Goal: Task Accomplishment & Management: Use online tool/utility

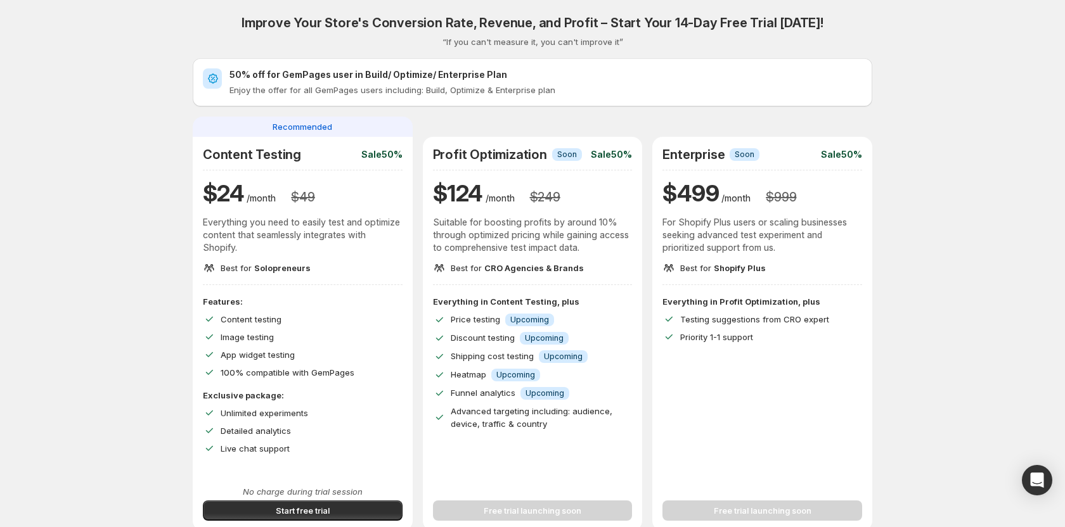
scroll to position [141, 0]
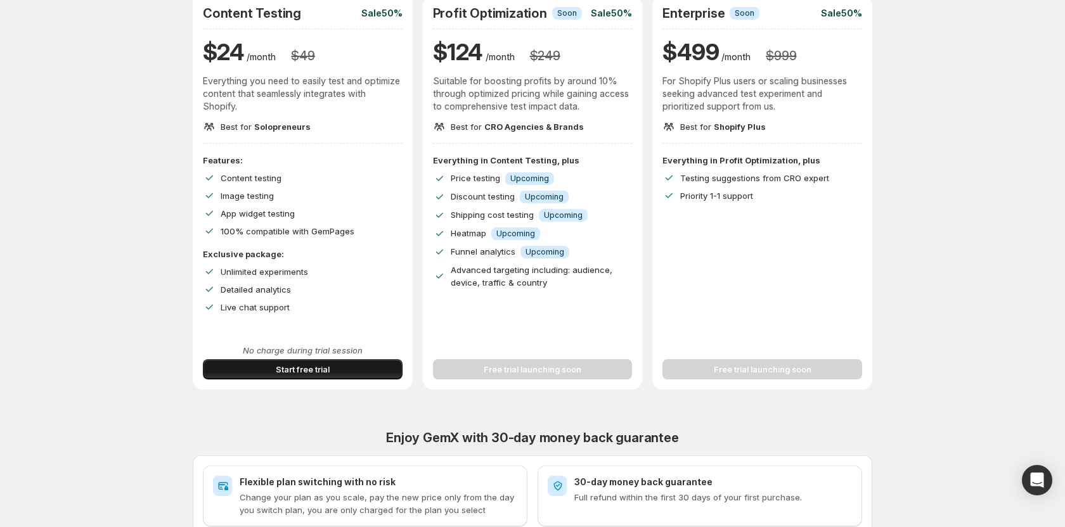
click at [298, 361] on button "Start free trial" at bounding box center [303, 369] width 200 height 20
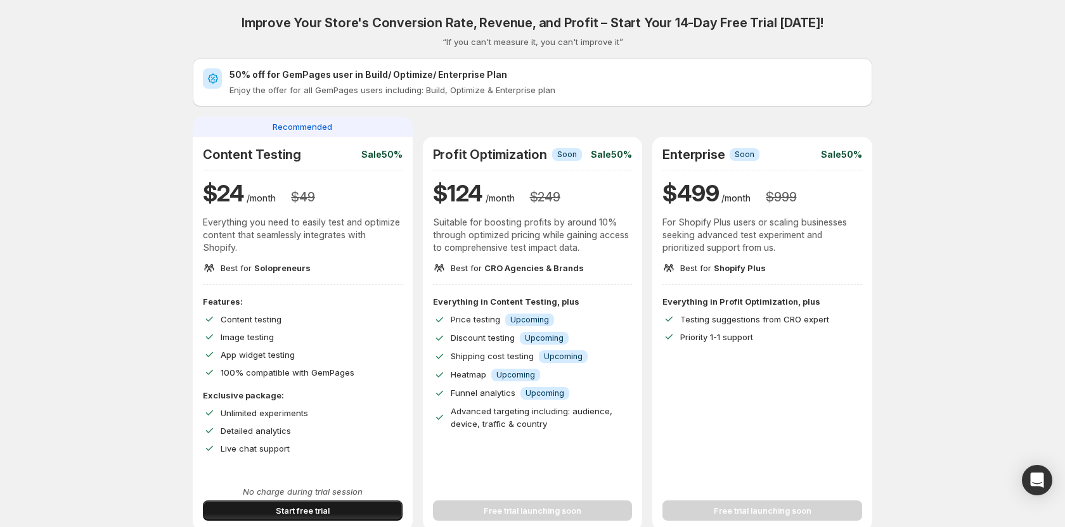
click at [367, 510] on button "Start free trial" at bounding box center [303, 511] width 200 height 20
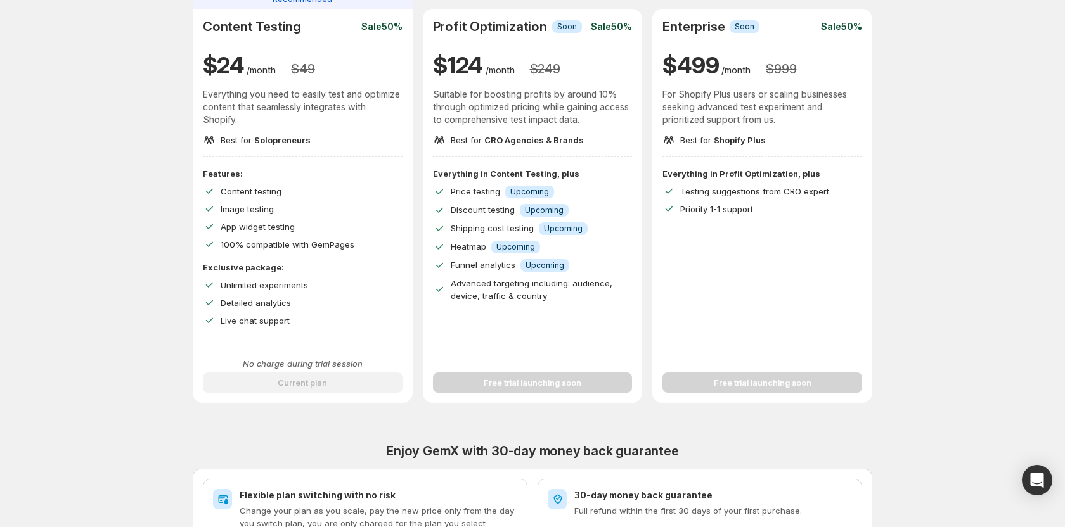
scroll to position [264, 0]
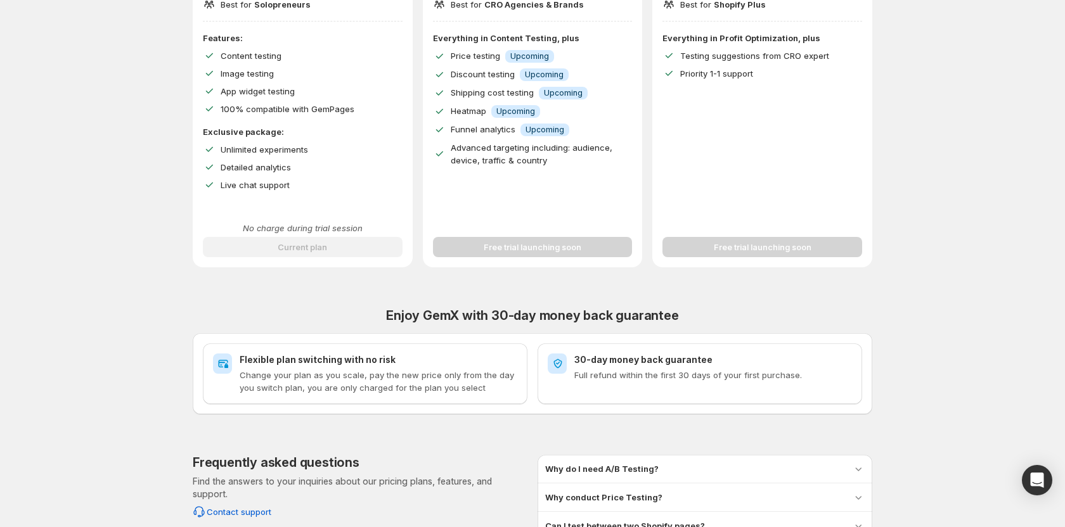
click at [521, 260] on div "Free trial launching soon" at bounding box center [533, 245] width 220 height 46
click at [521, 251] on div "Free trial launching soon" at bounding box center [533, 239] width 200 height 35
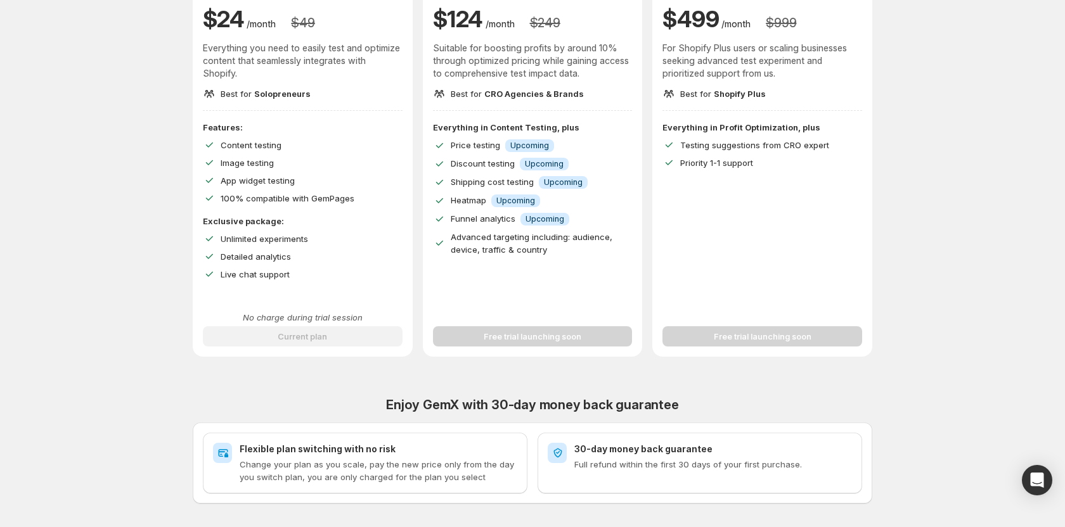
scroll to position [0, 0]
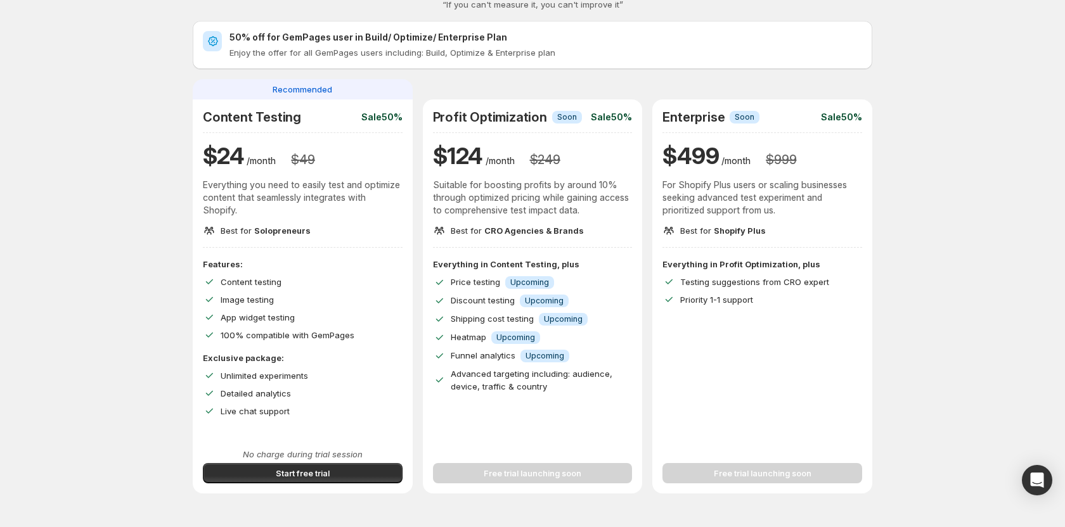
scroll to position [42, 0]
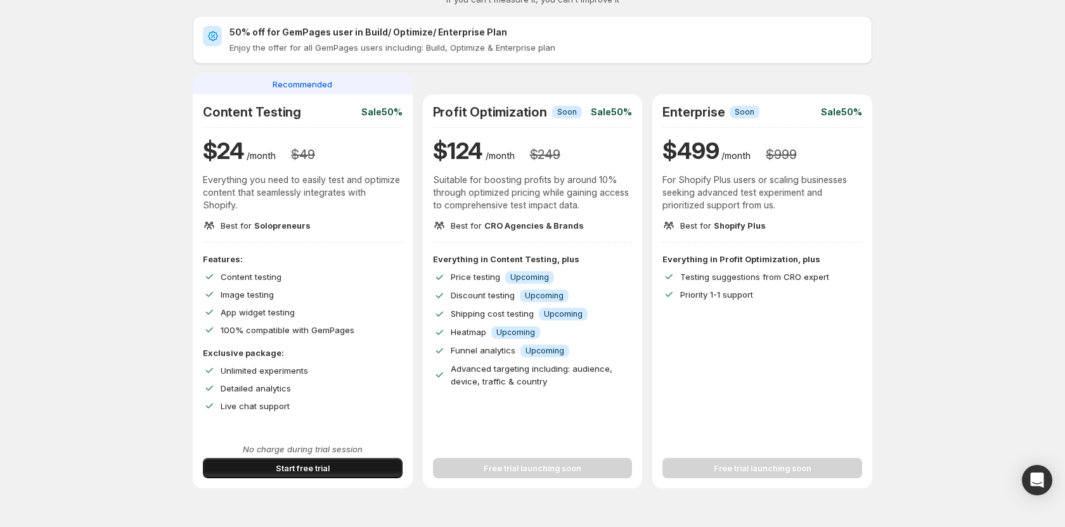
click at [317, 461] on button "Start free trial" at bounding box center [303, 468] width 200 height 20
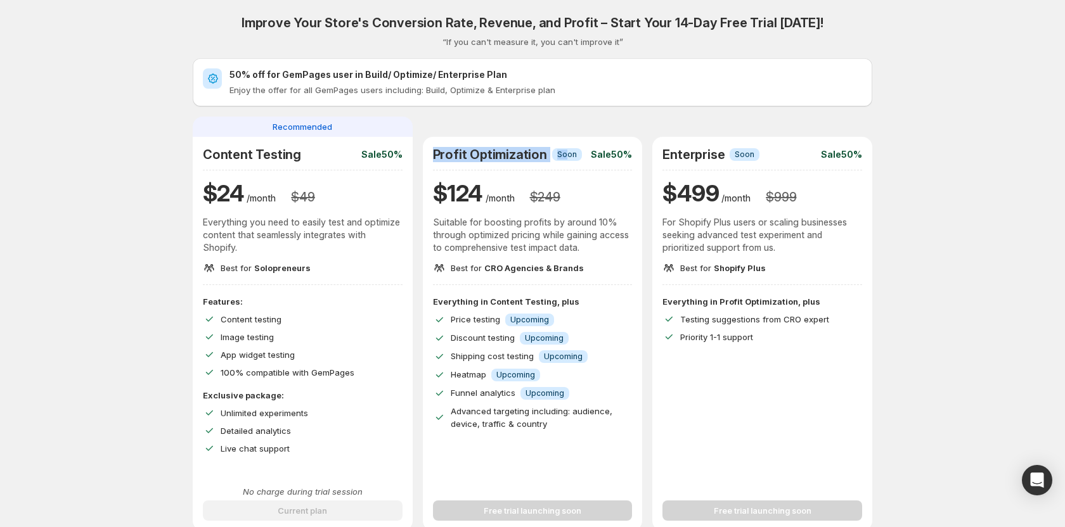
drag, startPoint x: 419, startPoint y: 150, endPoint x: 563, endPoint y: 150, distance: 144.5
click at [563, 150] on div "Recommended Content Testing Sale 50% $ 24 /month $ 49 Everything you need to ea…" at bounding box center [532, 324] width 679 height 414
drag, startPoint x: 648, startPoint y: 148, endPoint x: 780, endPoint y: 146, distance: 131.8
click at [786, 147] on div "Recommended Content Testing Sale 50% $ 24 /month $ 49 Everything you need to ea…" at bounding box center [532, 324] width 679 height 414
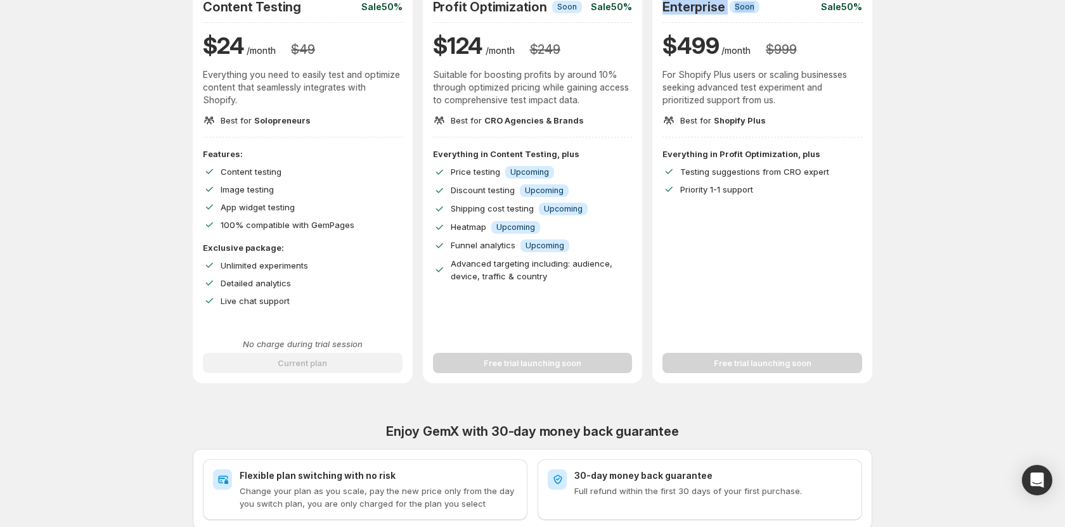
scroll to position [262, 0]
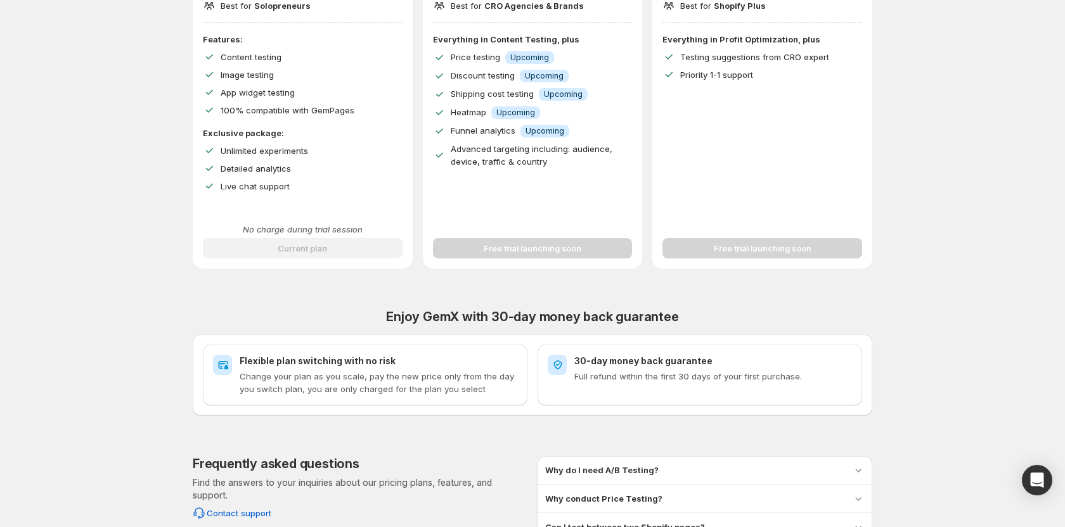
click at [577, 245] on div "Free trial launching soon" at bounding box center [533, 240] width 200 height 35
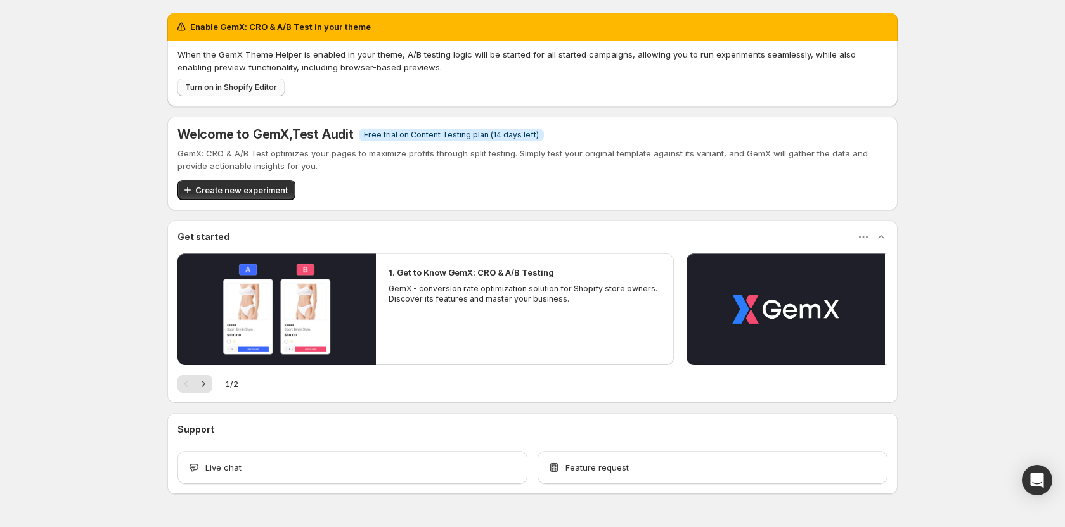
click at [234, 81] on button "Turn on in Shopify Editor" at bounding box center [230, 88] width 107 height 18
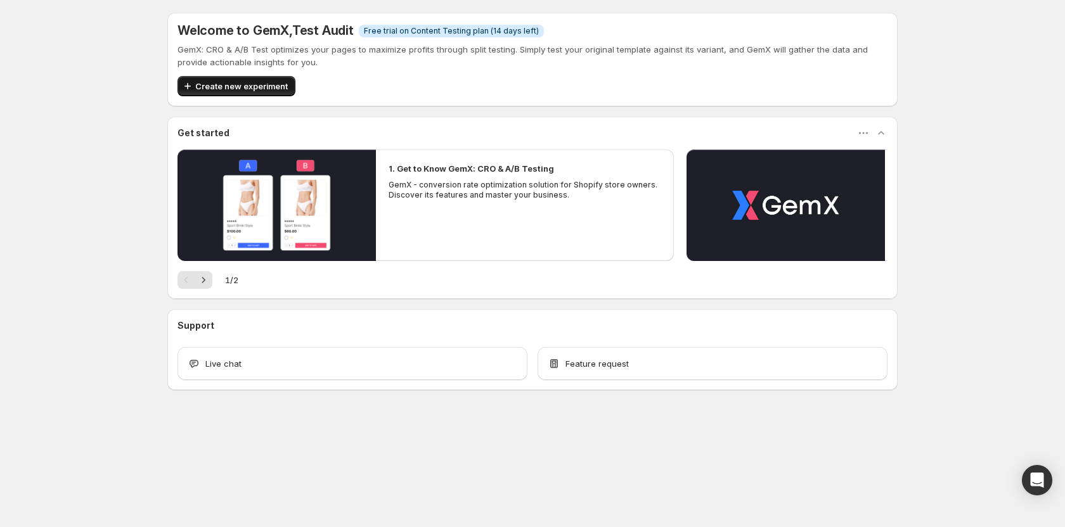
click at [201, 83] on span "Create new experiment" at bounding box center [241, 86] width 93 height 13
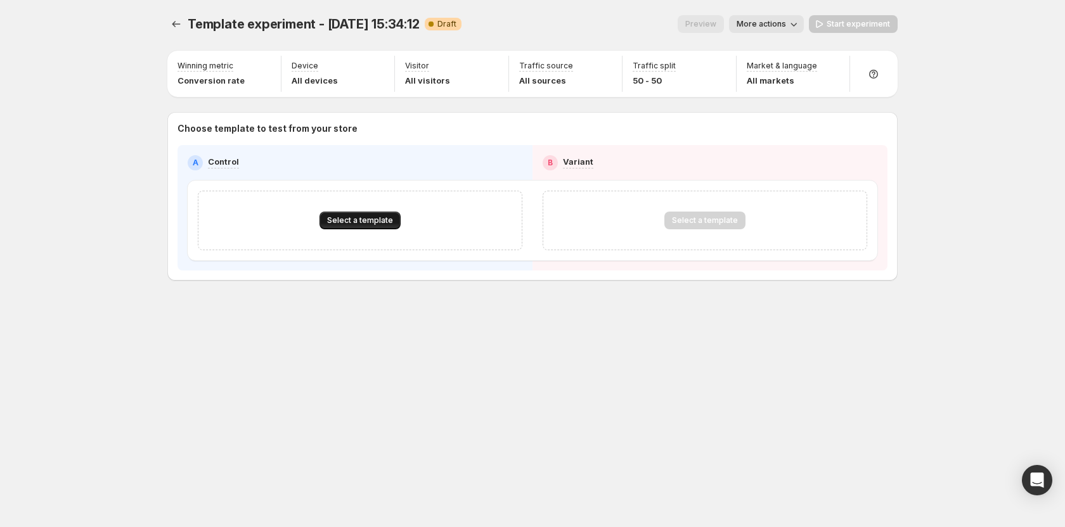
click at [388, 224] on span "Select a template" at bounding box center [360, 220] width 66 height 10
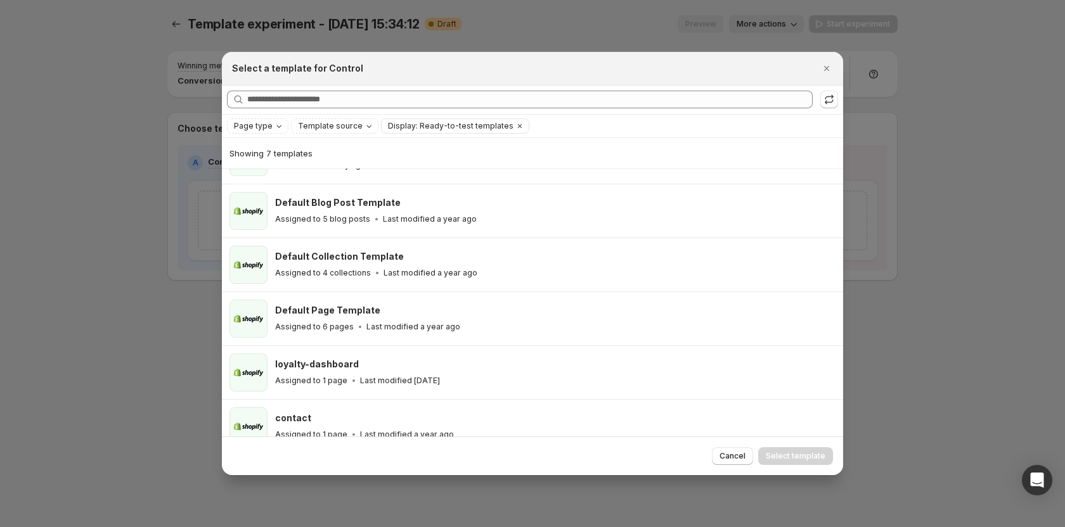
scroll to position [90, 0]
click at [828, 70] on icon "Close" at bounding box center [826, 68] width 13 height 13
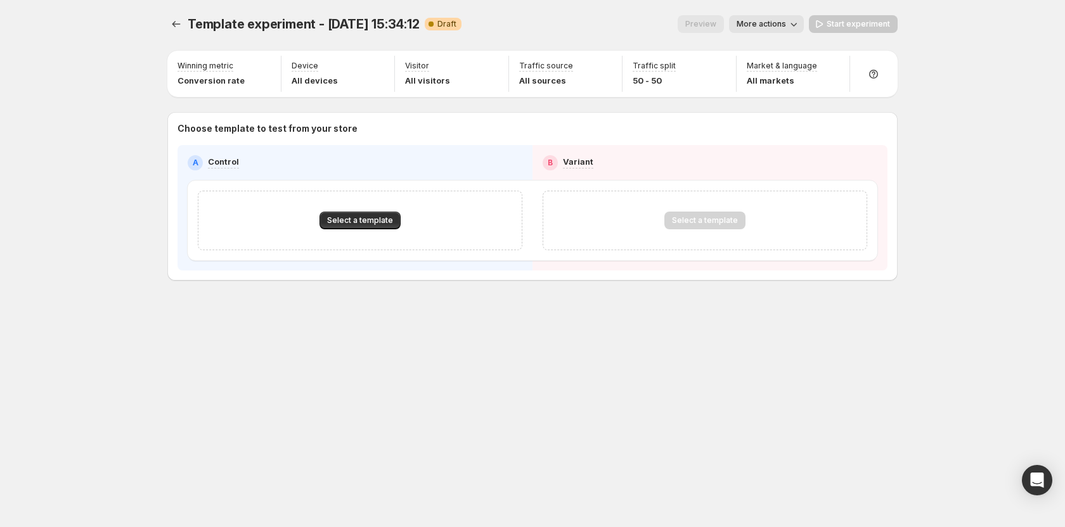
click at [316, 235] on div "Select a template" at bounding box center [360, 221] width 324 height 60
click at [348, 223] on span "Select a template" at bounding box center [360, 220] width 66 height 10
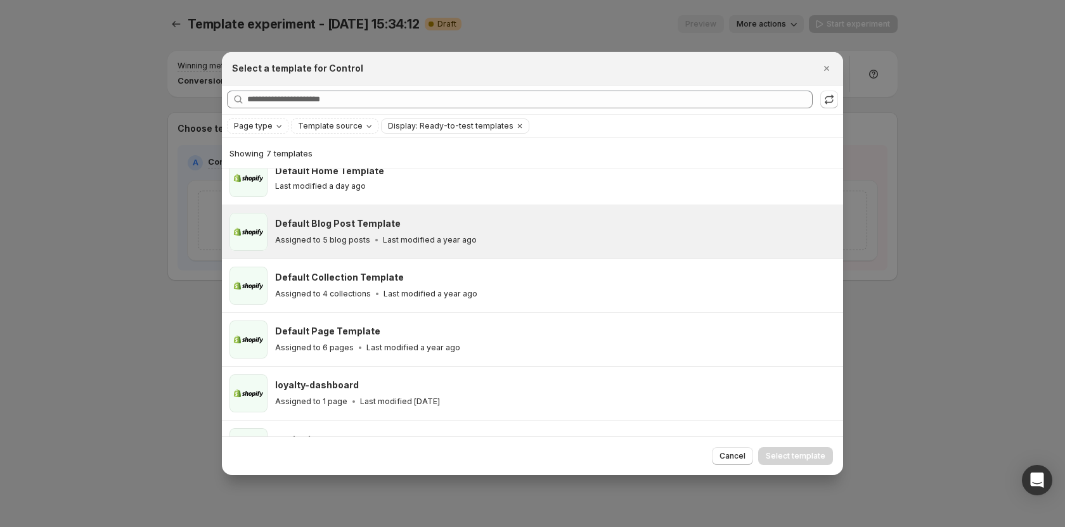
scroll to position [75, 0]
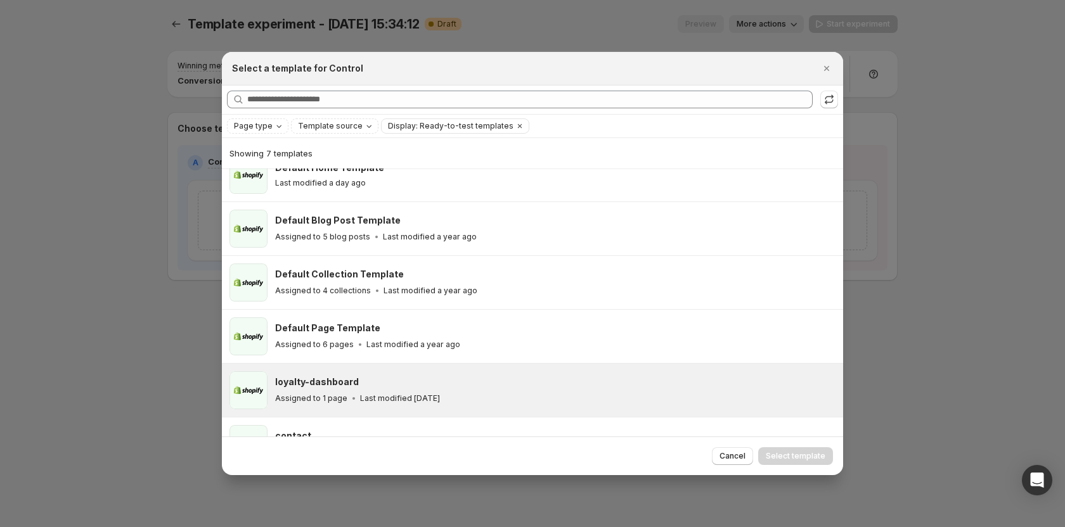
click at [331, 379] on h3 "loyalty-dashboard" at bounding box center [317, 382] width 84 height 13
click at [791, 454] on span "Select template" at bounding box center [795, 456] width 60 height 10
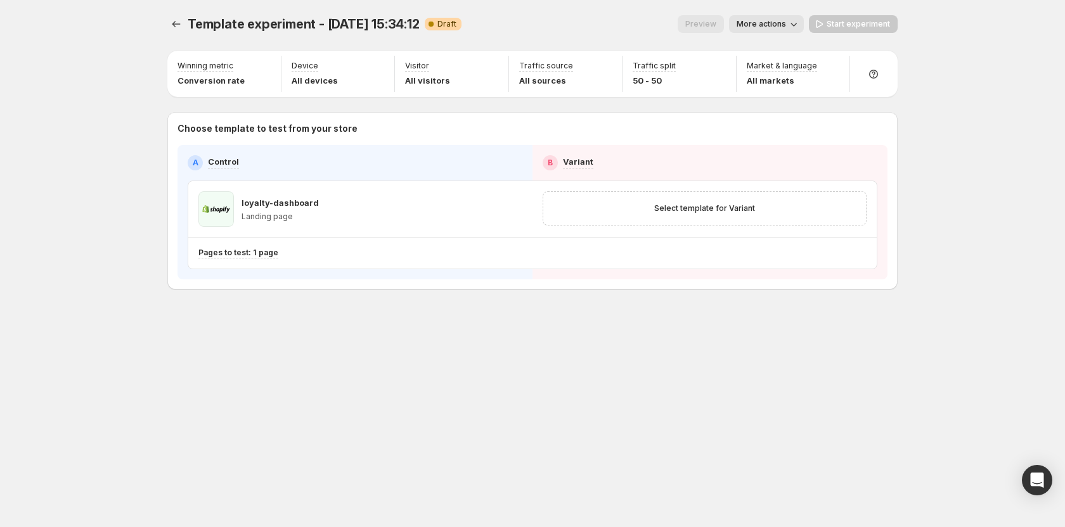
scroll to position [55, 0]
click at [705, 204] on span "Select template for Variant" at bounding box center [704, 208] width 101 height 10
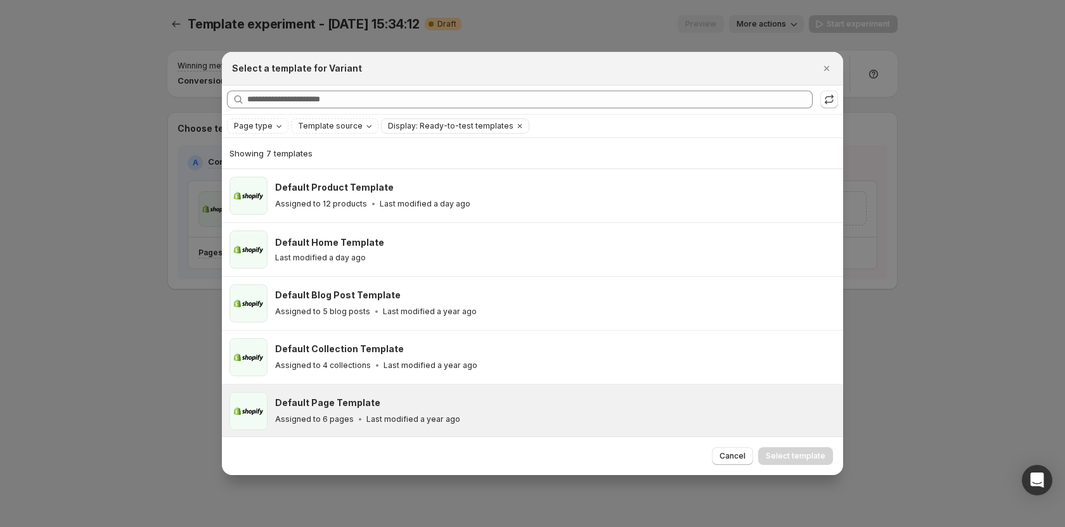
scroll to position [109, 0]
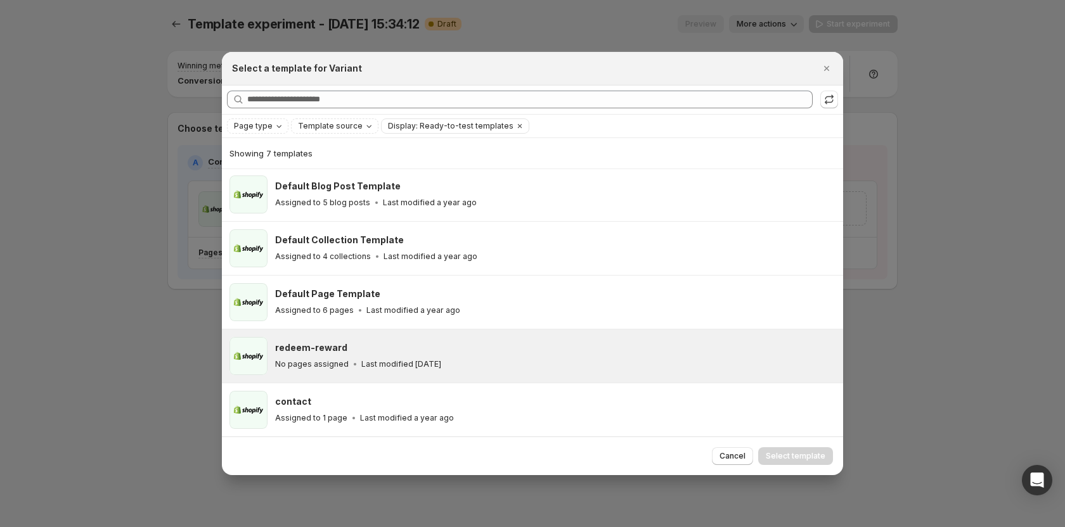
click at [361, 368] on p "Last modified 5 months ago" at bounding box center [401, 364] width 80 height 10
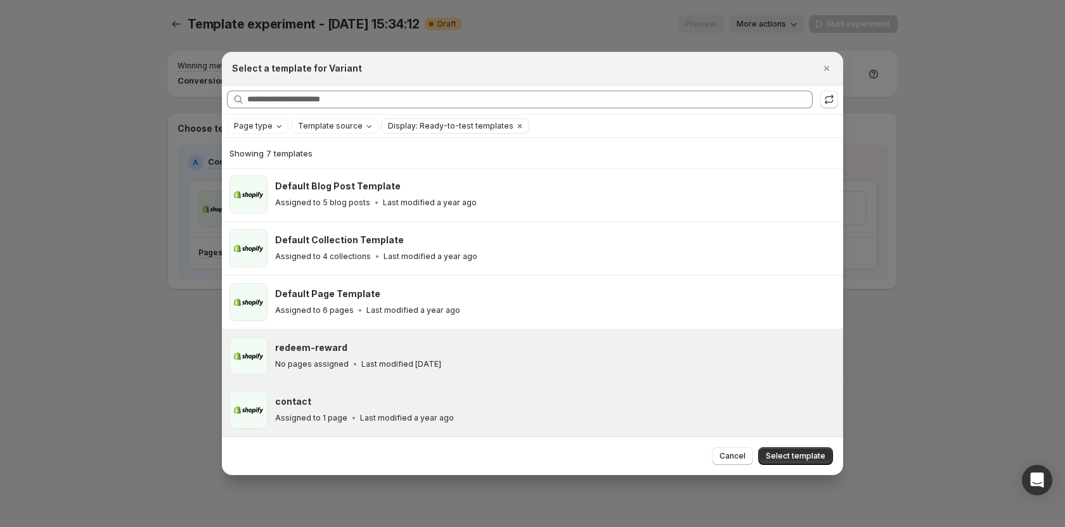
click at [410, 399] on div "contact" at bounding box center [553, 401] width 556 height 13
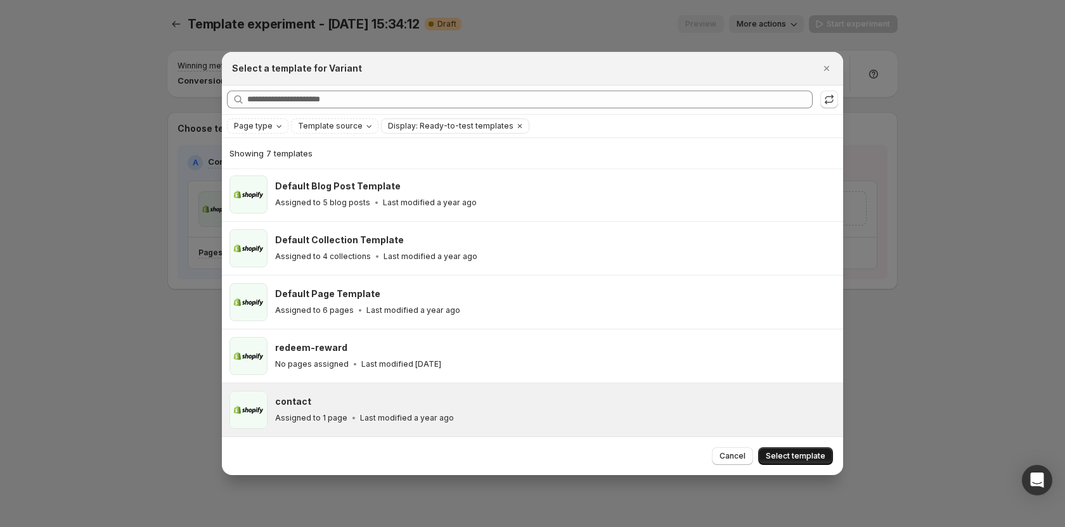
click at [814, 454] on span "Select template" at bounding box center [795, 456] width 60 height 10
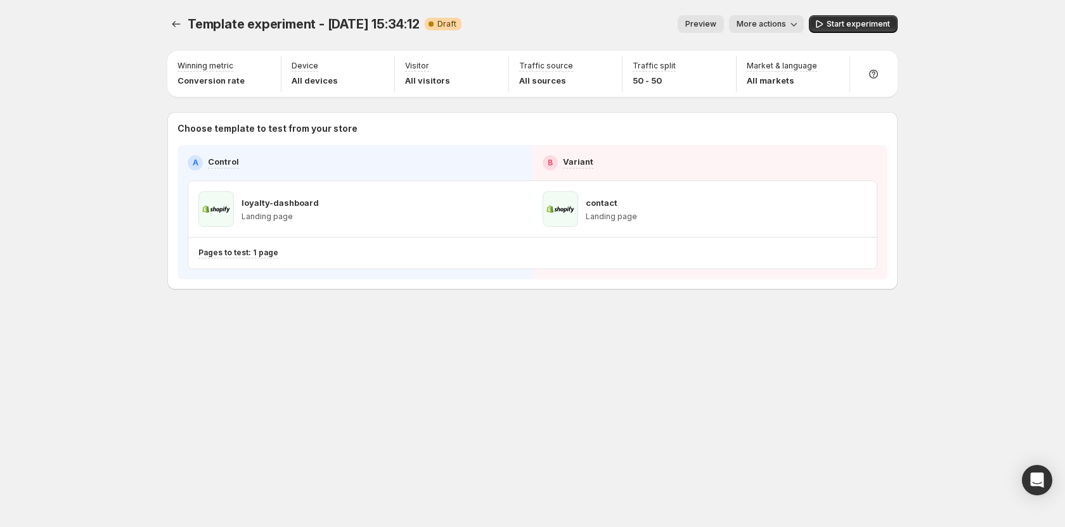
scroll to position [55, 0]
click at [846, 27] on span "Start experiment" at bounding box center [857, 24] width 63 height 10
click at [762, 22] on span "More actions" at bounding box center [755, 24] width 49 height 10
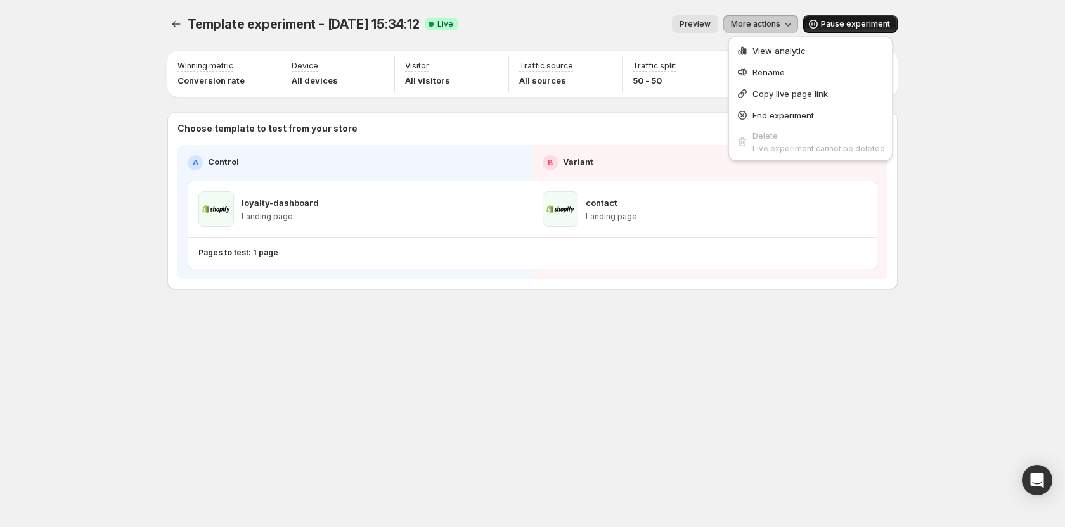
click at [708, 20] on span "Preview" at bounding box center [694, 24] width 31 height 10
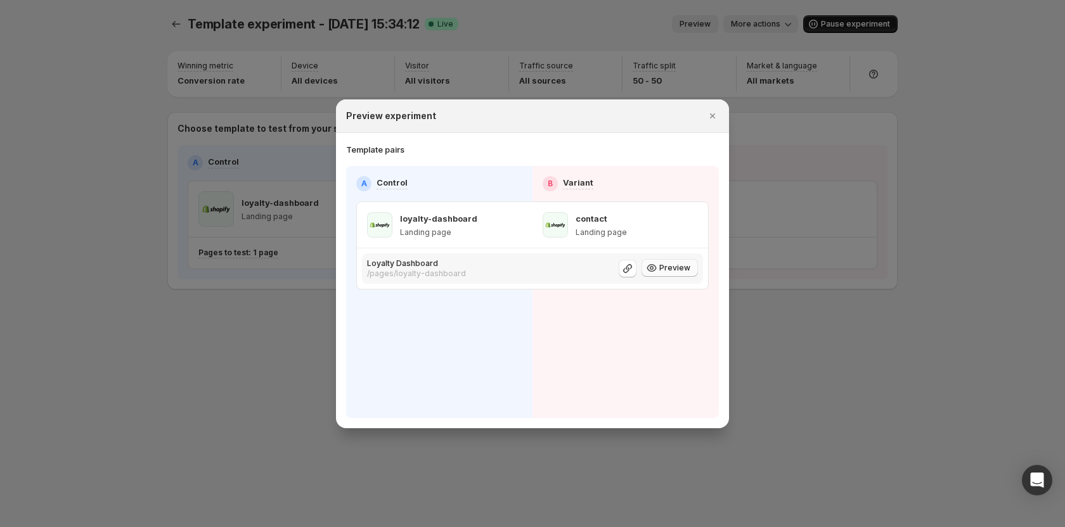
click at [682, 272] on button "Preview" at bounding box center [669, 268] width 56 height 18
click at [575, 233] on p "Landing page" at bounding box center [600, 232] width 51 height 10
click at [713, 121] on icon "Close" at bounding box center [712, 116] width 13 height 13
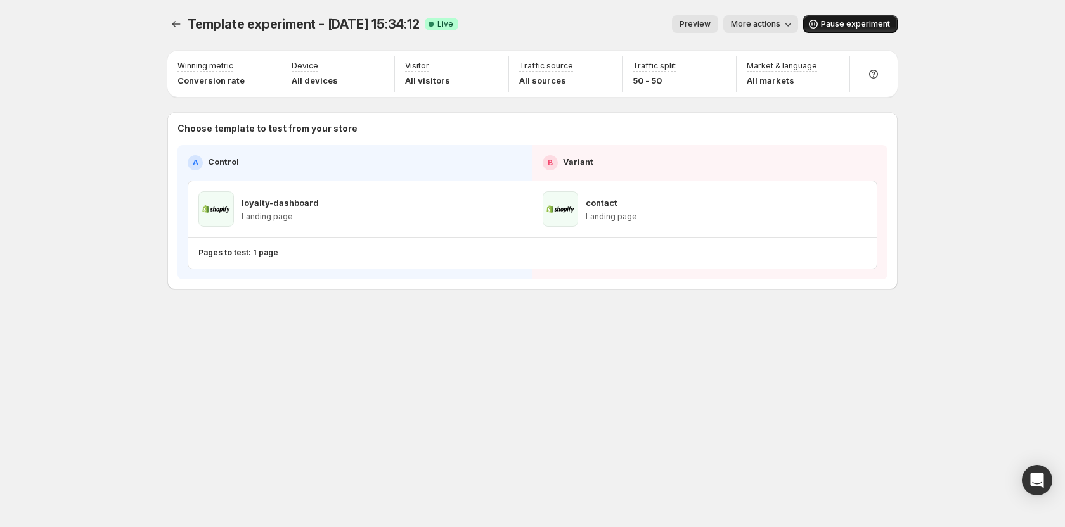
click at [760, 28] on span "More actions" at bounding box center [755, 24] width 49 height 10
click at [762, 50] on span "View analytic" at bounding box center [778, 51] width 53 height 10
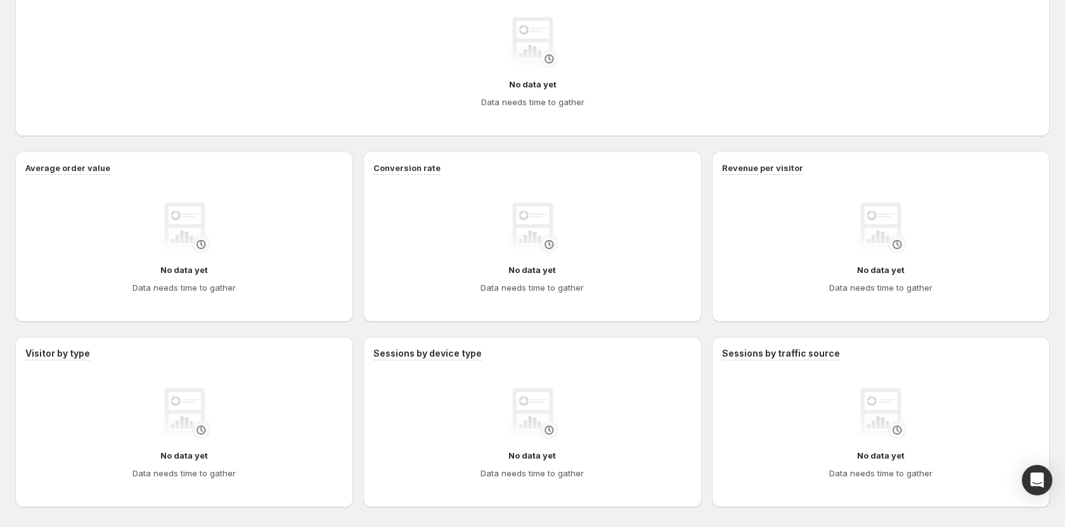
scroll to position [421, 0]
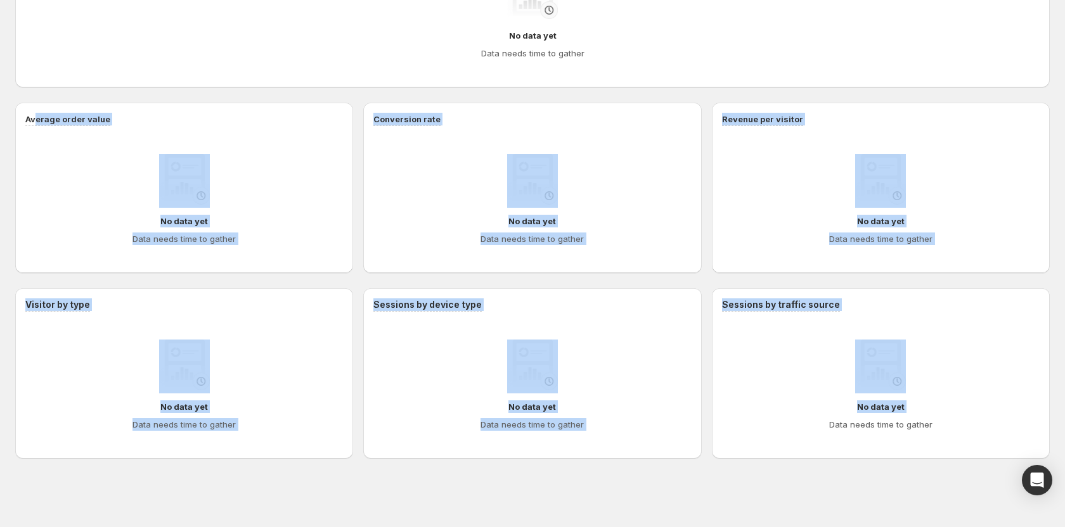
drag, startPoint x: 39, startPoint y: 103, endPoint x: 763, endPoint y: 430, distance: 793.8
click at [760, 413] on div "Performance over time No data yet Data needs time to gather Average order value…" at bounding box center [532, 188] width 1034 height 541
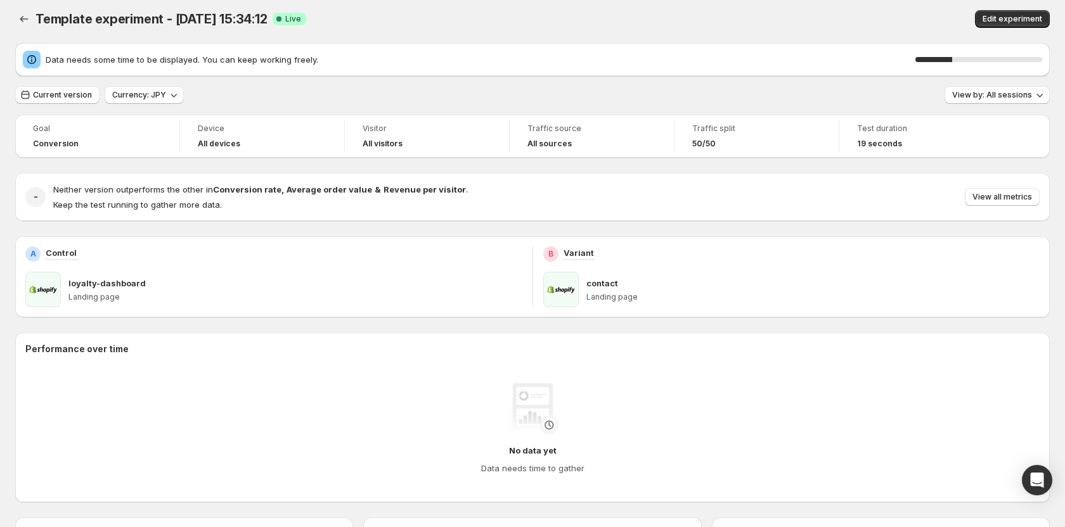
scroll to position [4, 0]
click at [83, 294] on p "Landing page" at bounding box center [295, 298] width 454 height 10
click at [96, 282] on p "loyalty-dashboard" at bounding box center [106, 284] width 77 height 13
drag, startPoint x: 73, startPoint y: 288, endPoint x: 122, endPoint y: 307, distance: 52.1
click at [122, 307] on div "loyalty-dashboard Landing page" at bounding box center [295, 290] width 454 height 35
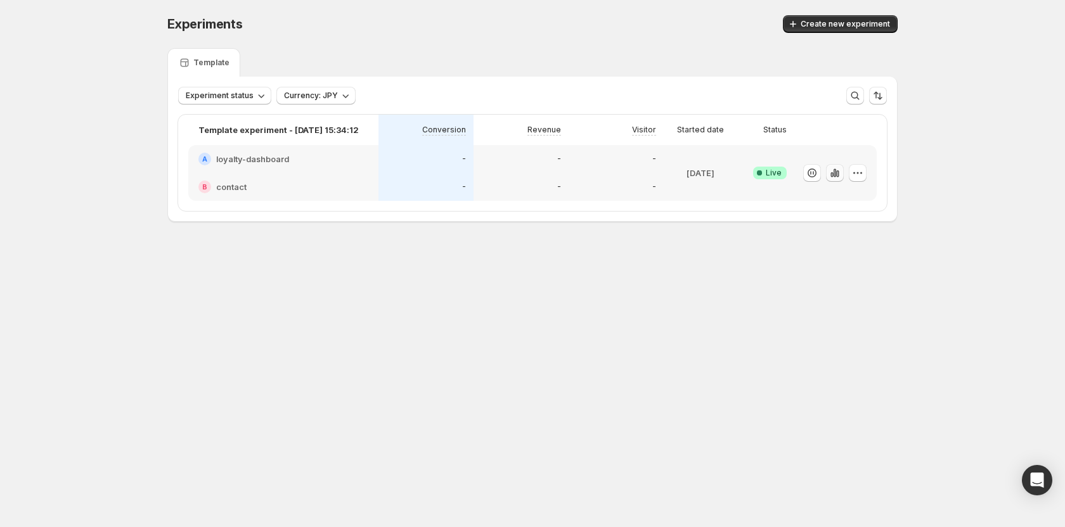
click at [836, 173] on icon "button" at bounding box center [837, 173] width 3 height 7
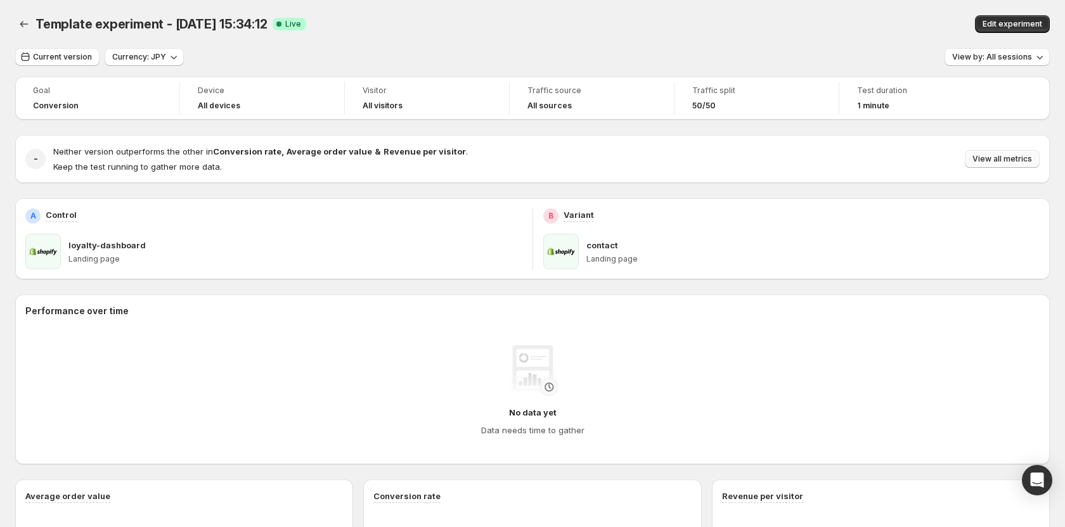
click at [1014, 160] on span "View all metrics" at bounding box center [1002, 159] width 60 height 10
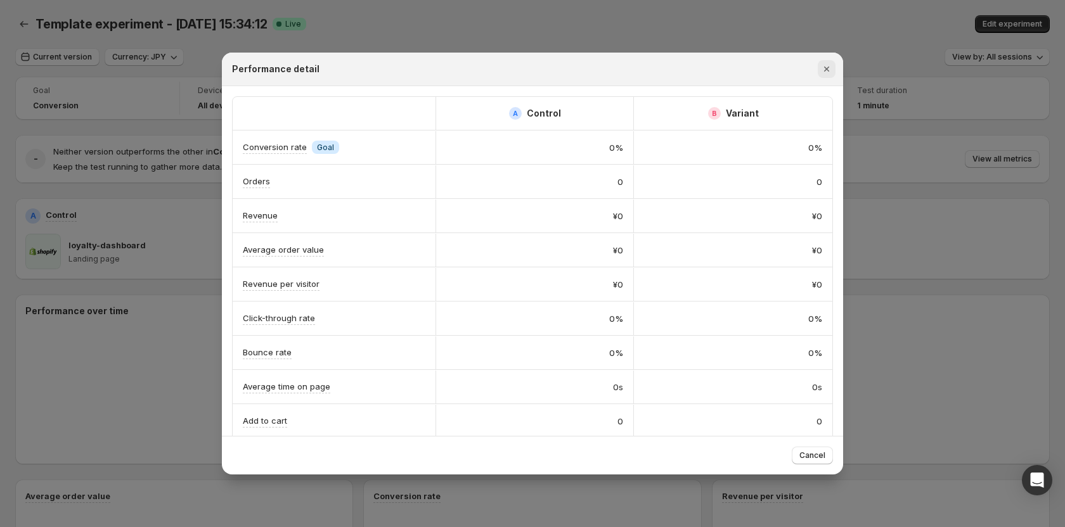
click at [827, 66] on icon "Close" at bounding box center [826, 69] width 13 height 13
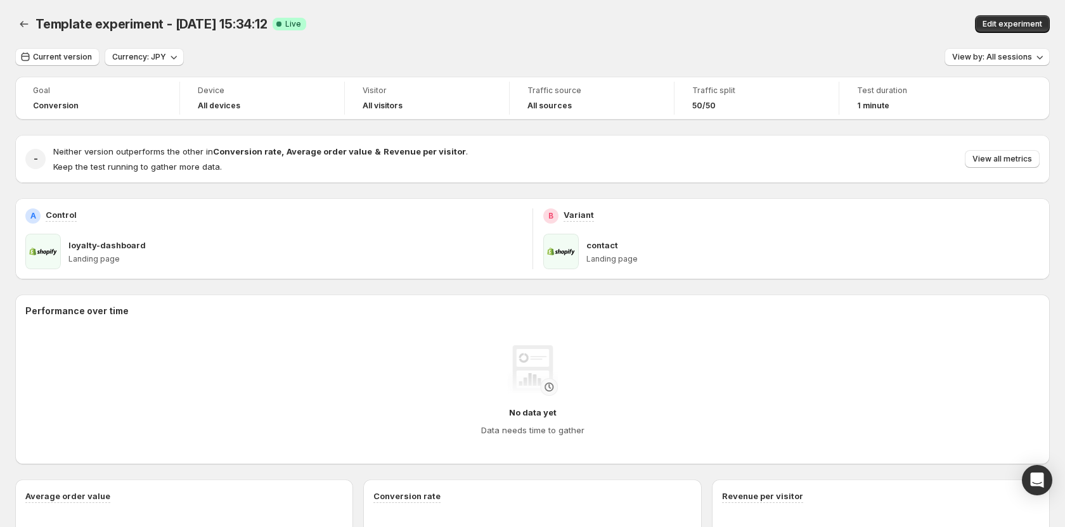
click at [621, 246] on div "contact" at bounding box center [813, 245] width 454 height 13
drag, startPoint x: 165, startPoint y: 246, endPoint x: 70, endPoint y: 240, distance: 95.3
click at [70, 240] on div "loyalty-dashboard" at bounding box center [295, 245] width 454 height 13
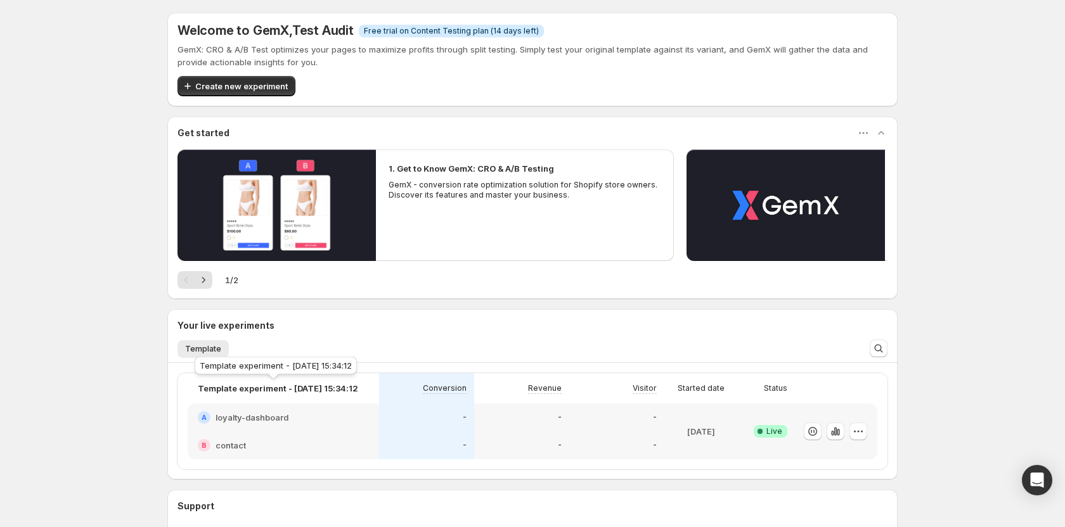
click at [274, 394] on p "Template experiment - [DATE] 15:34:12" at bounding box center [278, 388] width 160 height 13
click at [245, 408] on div "A loyalty-dashboard" at bounding box center [283, 418] width 191 height 28
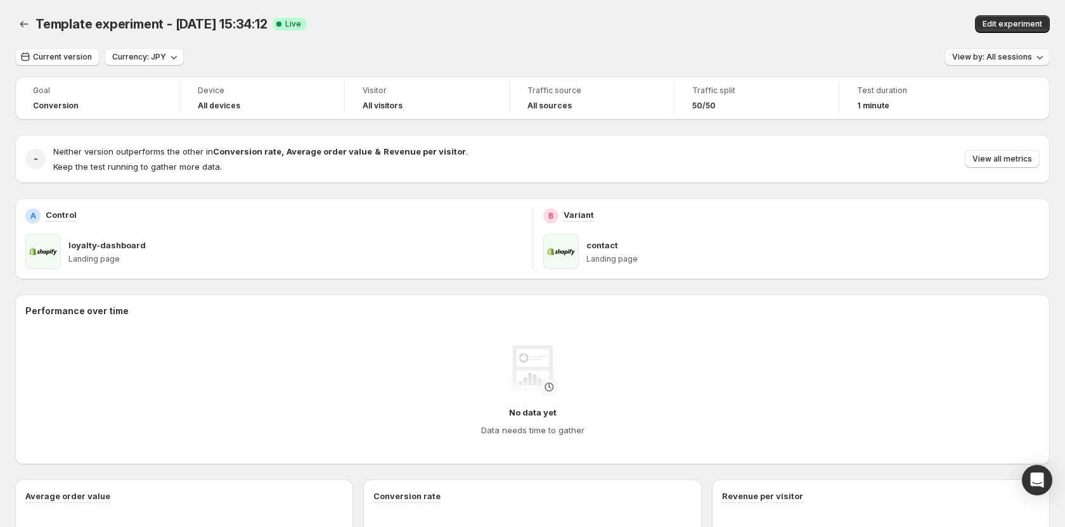
click at [1007, 51] on button "View by: All sessions" at bounding box center [996, 57] width 105 height 18
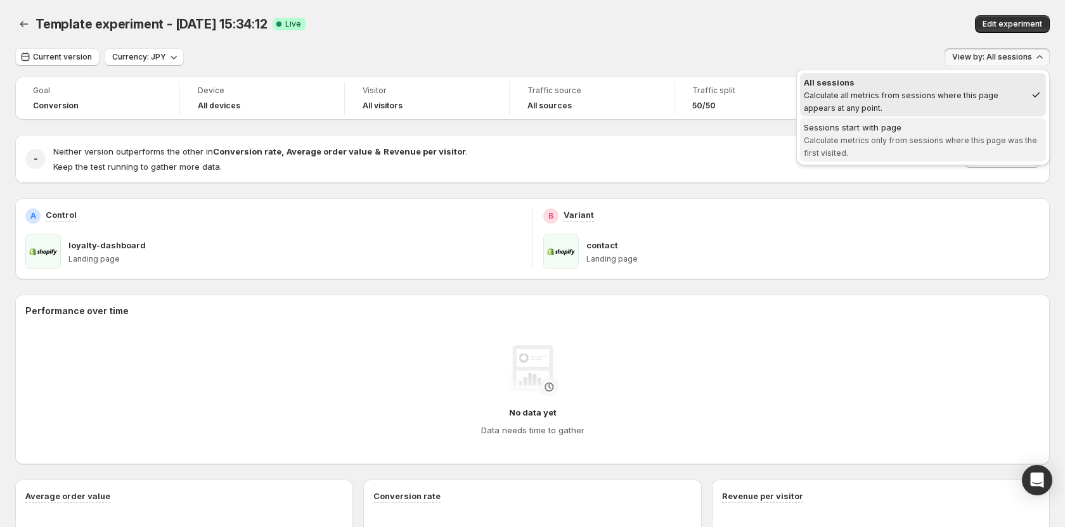
click at [879, 142] on span "Calculate metrics only from sessions where this page was the first visited." at bounding box center [919, 147] width 233 height 22
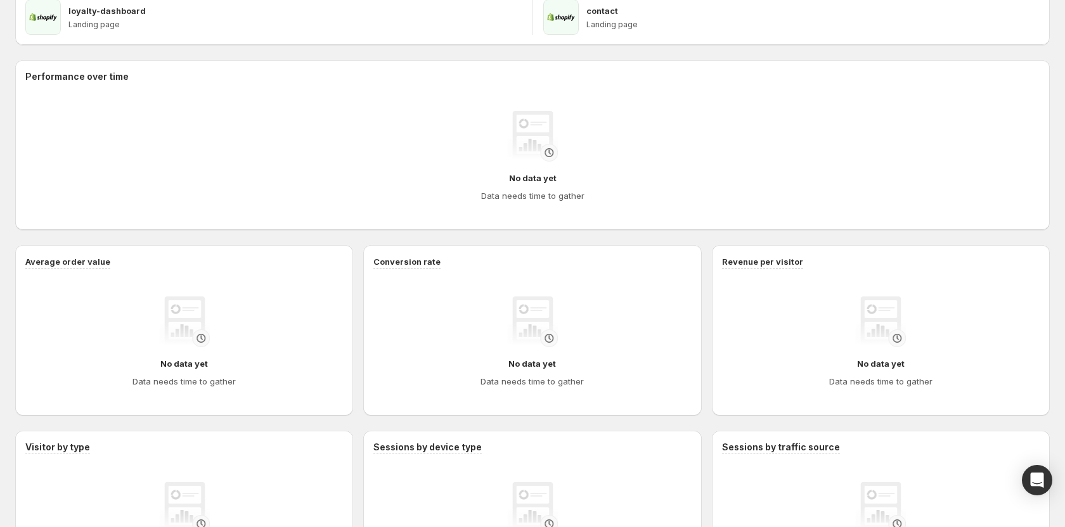
scroll to position [82, 0]
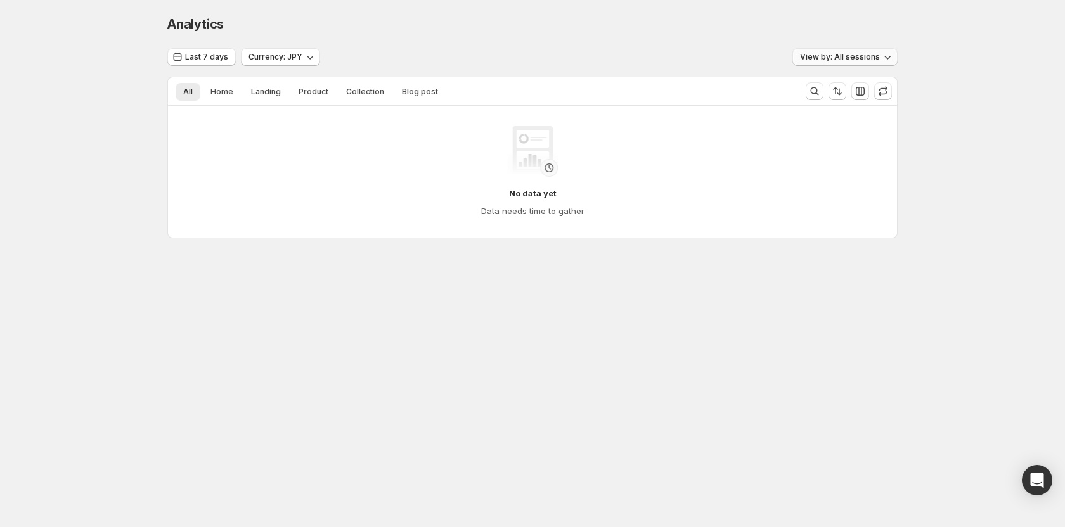
click at [829, 60] on span "View by: All sessions" at bounding box center [840, 57] width 80 height 10
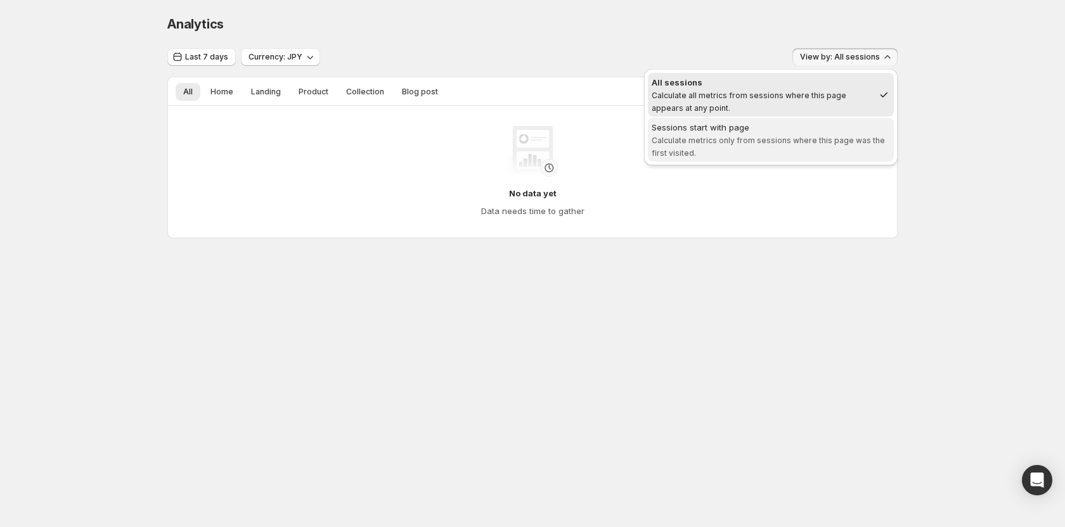
click at [753, 132] on div "Sessions start with page" at bounding box center [770, 127] width 238 height 13
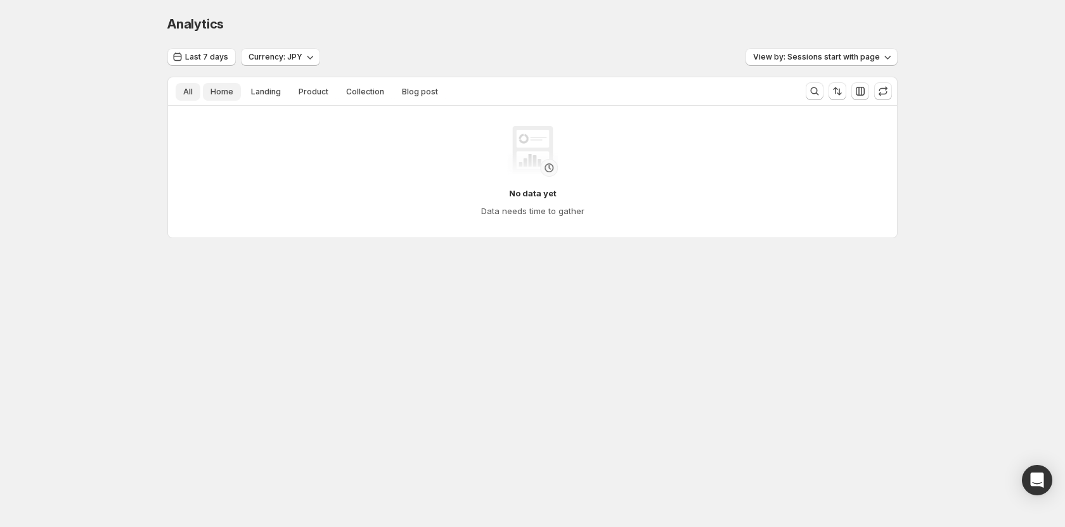
click at [233, 101] on button "Home" at bounding box center [222, 92] width 38 height 18
click at [259, 96] on span "Landing" at bounding box center [266, 92] width 30 height 10
click at [324, 95] on span "Product" at bounding box center [313, 92] width 30 height 10
click at [368, 89] on span "Collection" at bounding box center [365, 92] width 38 height 10
click at [436, 98] on button "Blog post" at bounding box center [419, 92] width 51 height 18
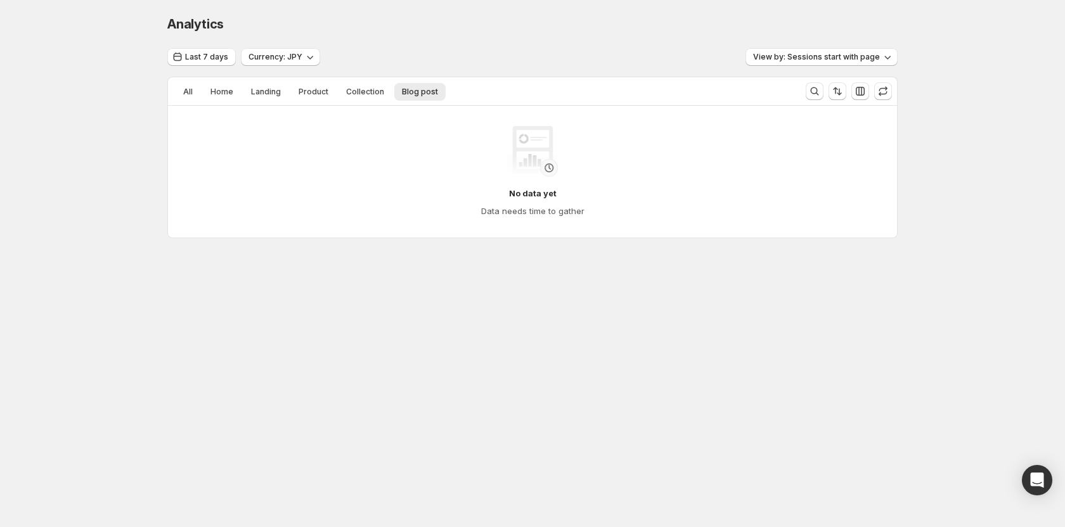
click at [200, 98] on li "All" at bounding box center [188, 91] width 25 height 18
click at [198, 97] on button "All" at bounding box center [188, 92] width 25 height 18
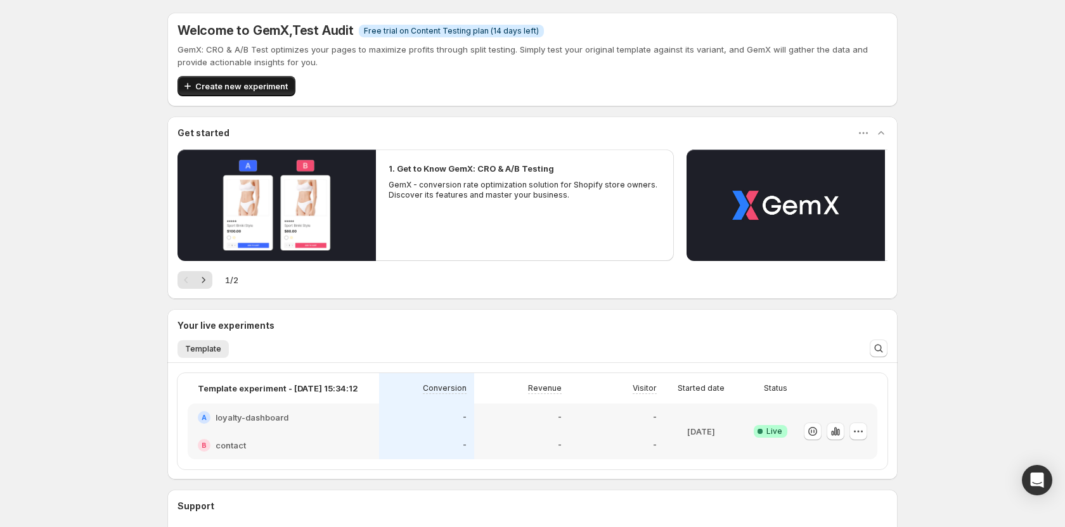
click at [254, 94] on button "Create new experiment" at bounding box center [236, 86] width 118 height 20
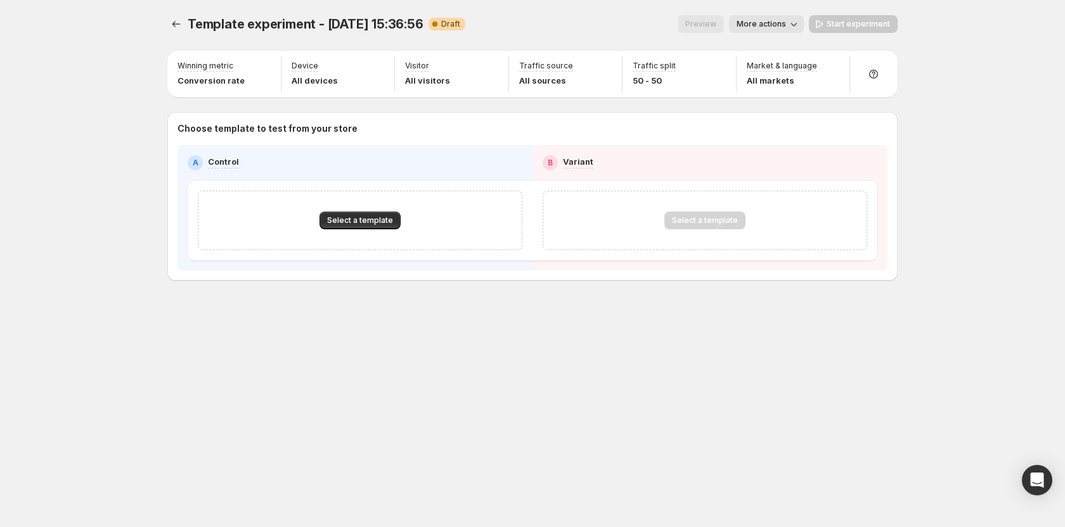
click at [788, 24] on button "More actions" at bounding box center [766, 24] width 75 height 18
click at [455, 127] on p "Choose template to test from your store" at bounding box center [532, 128] width 710 height 13
click at [182, 23] on icon "Experiments" at bounding box center [176, 24] width 13 height 13
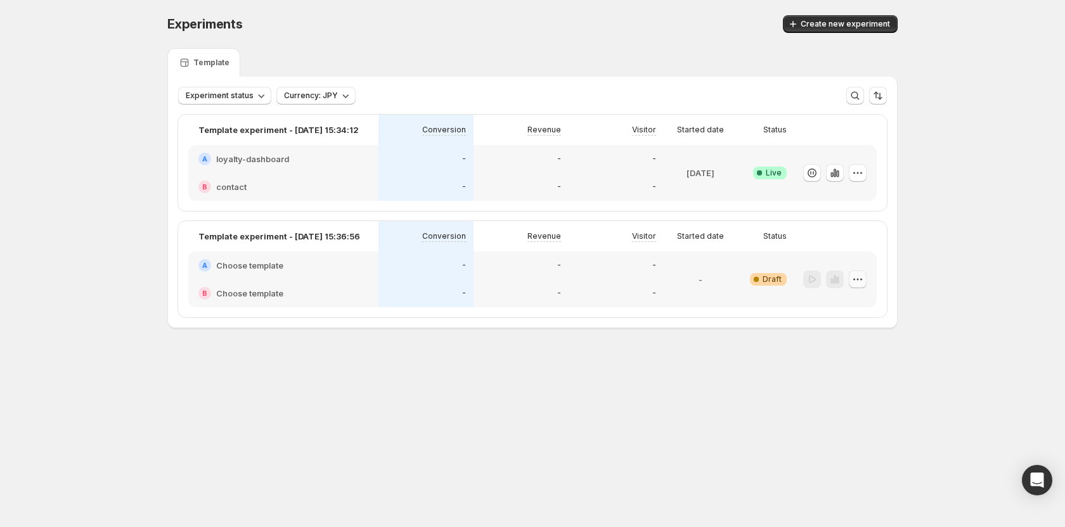
click at [856, 278] on icon "button" at bounding box center [857, 279] width 13 height 13
click at [840, 375] on span "Delete" at bounding box center [865, 370] width 61 height 13
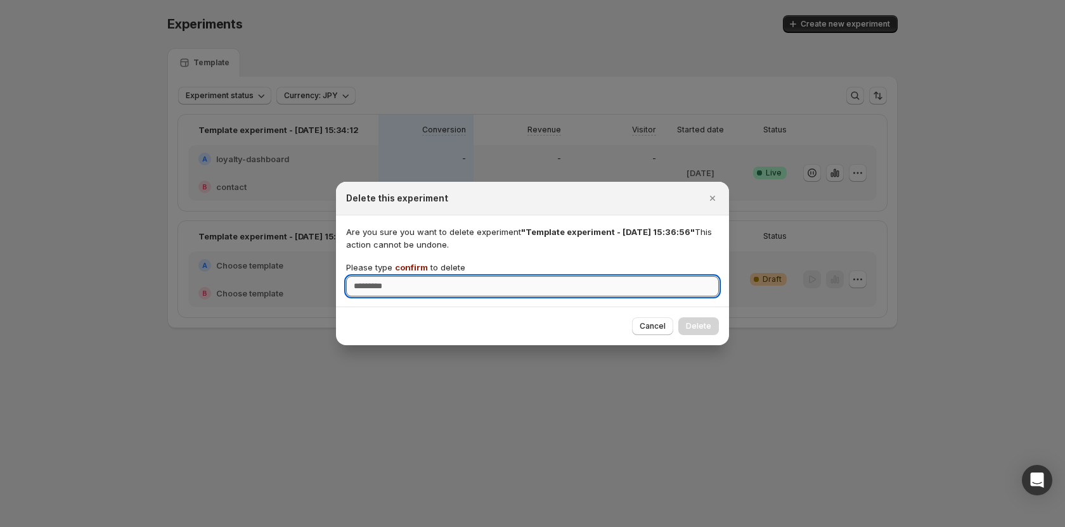
click at [559, 287] on input "Please type confirm to delete" at bounding box center [532, 286] width 373 height 20
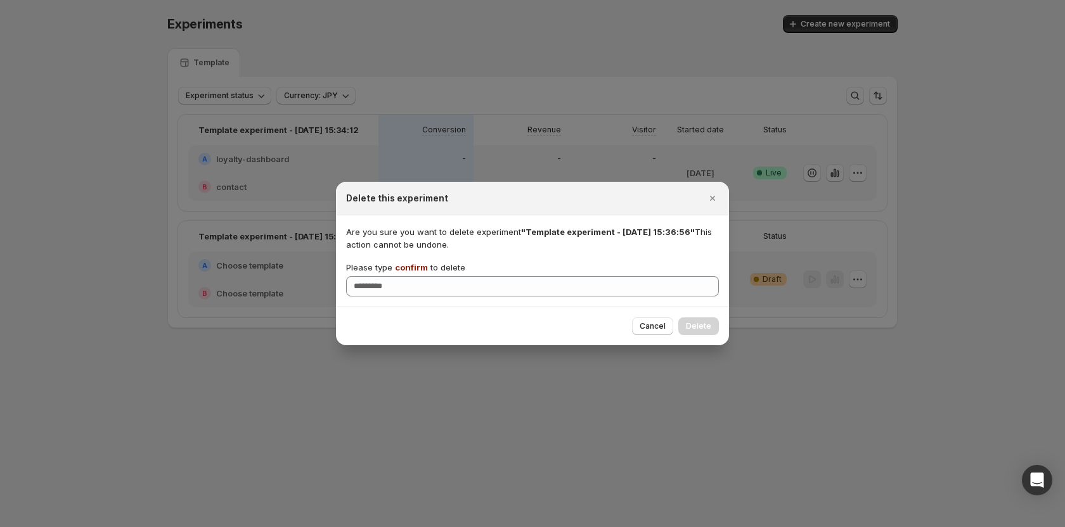
click at [422, 268] on span "confirm" at bounding box center [411, 267] width 33 height 10
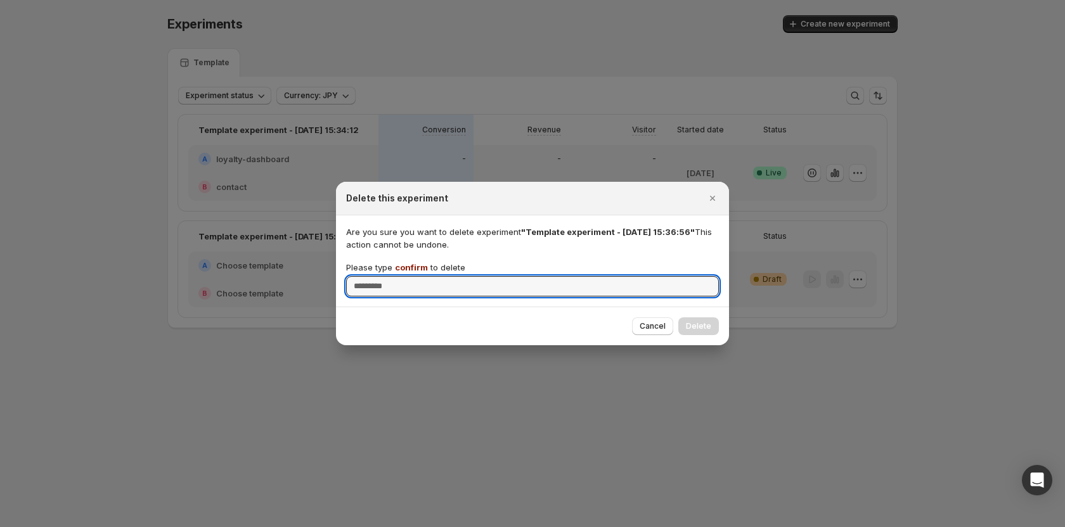
click at [422, 276] on input "Please type confirm to delete" at bounding box center [532, 286] width 373 height 20
click at [419, 268] on span "confirm" at bounding box center [411, 267] width 33 height 10
click at [419, 276] on input "Please type confirm to delete" at bounding box center [532, 286] width 373 height 20
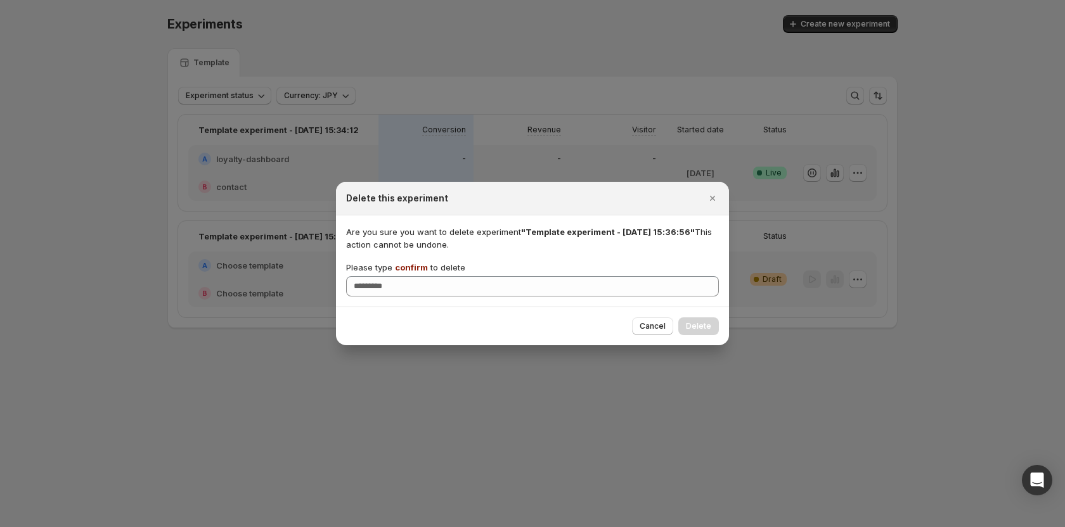
click at [416, 267] on span "confirm" at bounding box center [411, 267] width 33 height 10
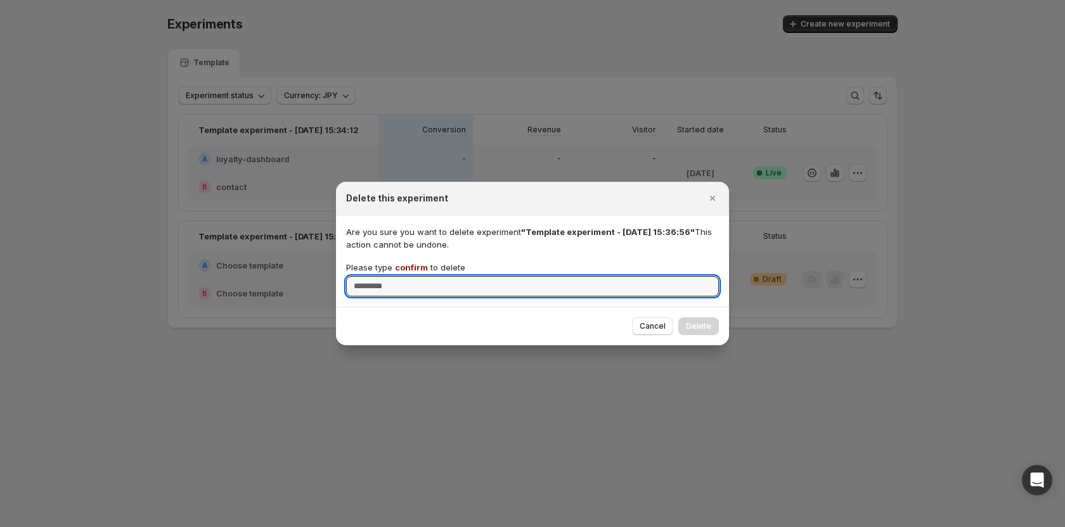
click at [416, 276] on input "Please type confirm to delete" at bounding box center [532, 286] width 373 height 20
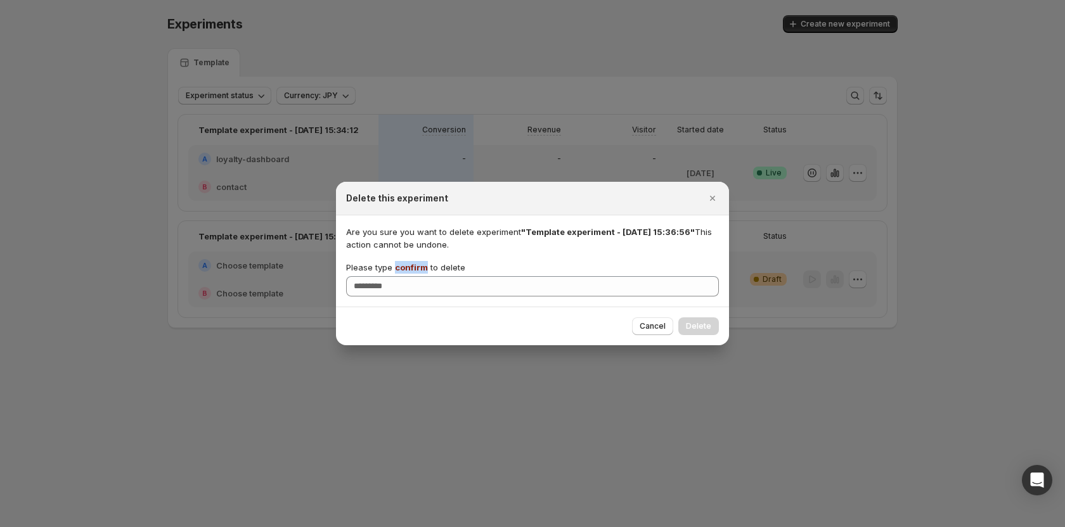
click at [416, 267] on span "confirm" at bounding box center [411, 267] width 33 height 10
click at [416, 276] on input "Please type confirm to delete" at bounding box center [532, 286] width 373 height 20
click at [416, 265] on span "confirm" at bounding box center [411, 267] width 33 height 10
click at [416, 276] on input "Please type confirm to delete" at bounding box center [532, 286] width 373 height 20
click at [416, 265] on span "confirm" at bounding box center [411, 267] width 33 height 10
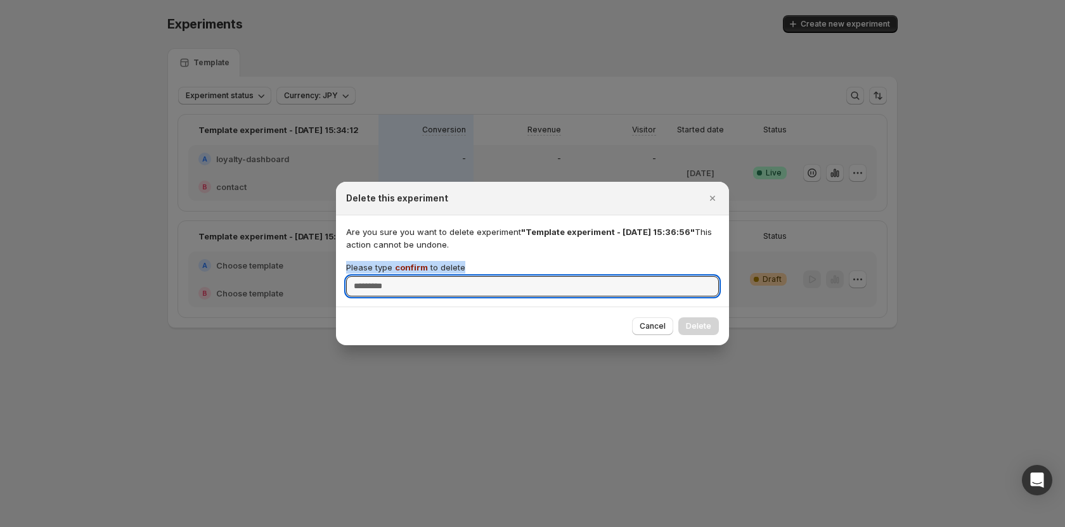
click at [416, 276] on input "Please type confirm to delete" at bounding box center [532, 286] width 373 height 20
click at [416, 265] on span "confirm" at bounding box center [411, 267] width 33 height 10
click at [416, 276] on input "Please type confirm to delete" at bounding box center [532, 286] width 373 height 20
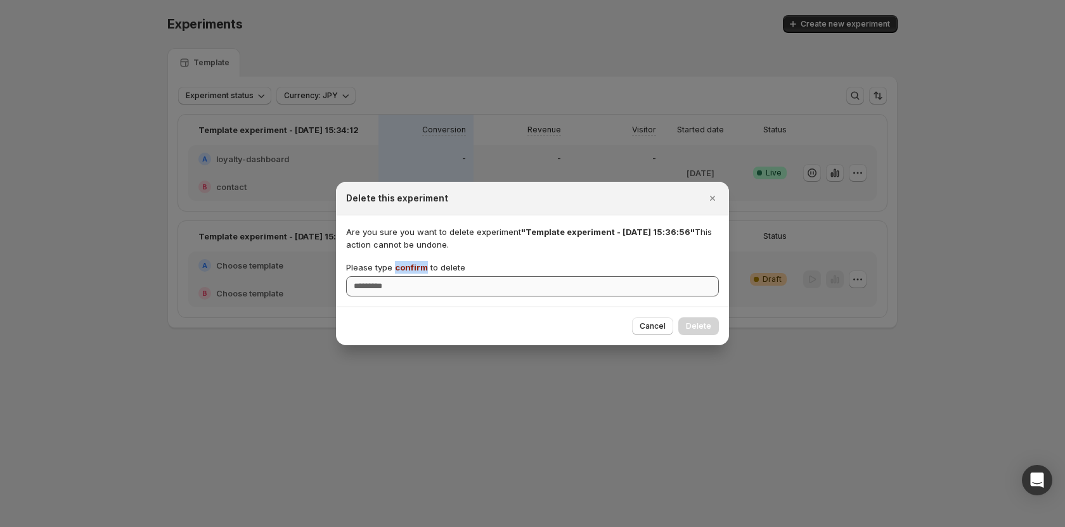
copy span "confirm"
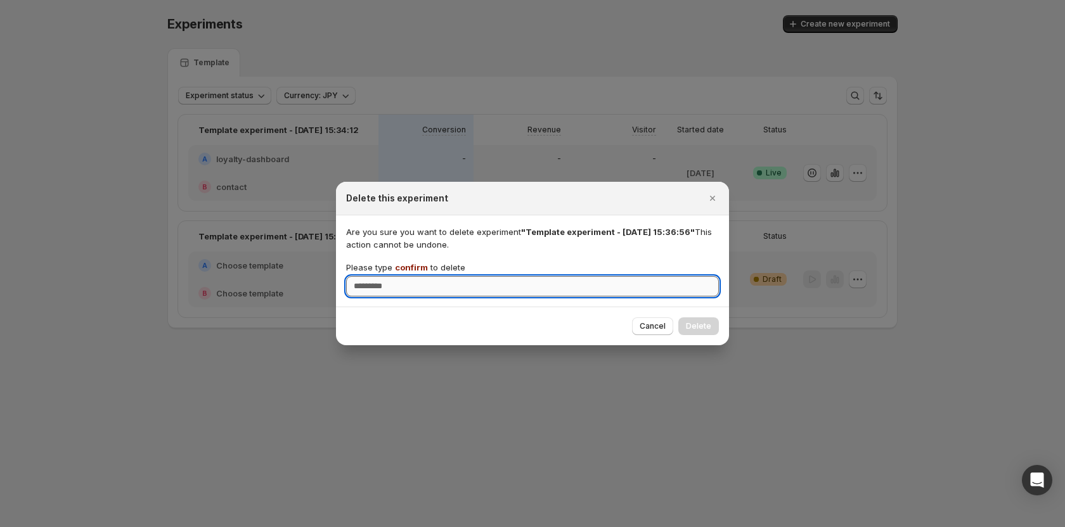
click at [400, 291] on input "Please type confirm to delete" at bounding box center [532, 286] width 373 height 20
paste input "*******"
type input "*******"
click at [708, 328] on span "Delete" at bounding box center [698, 326] width 25 height 10
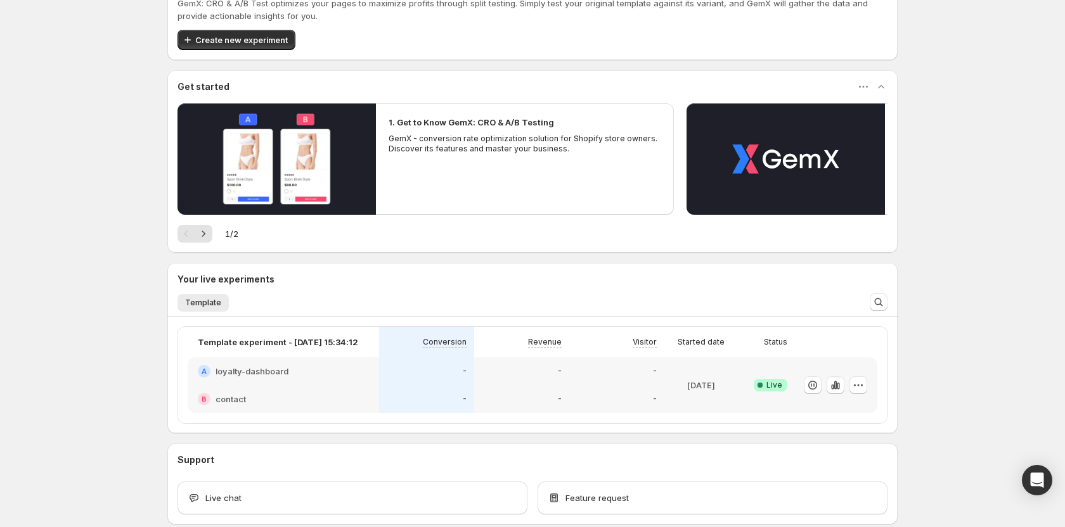
scroll to position [112, 0]
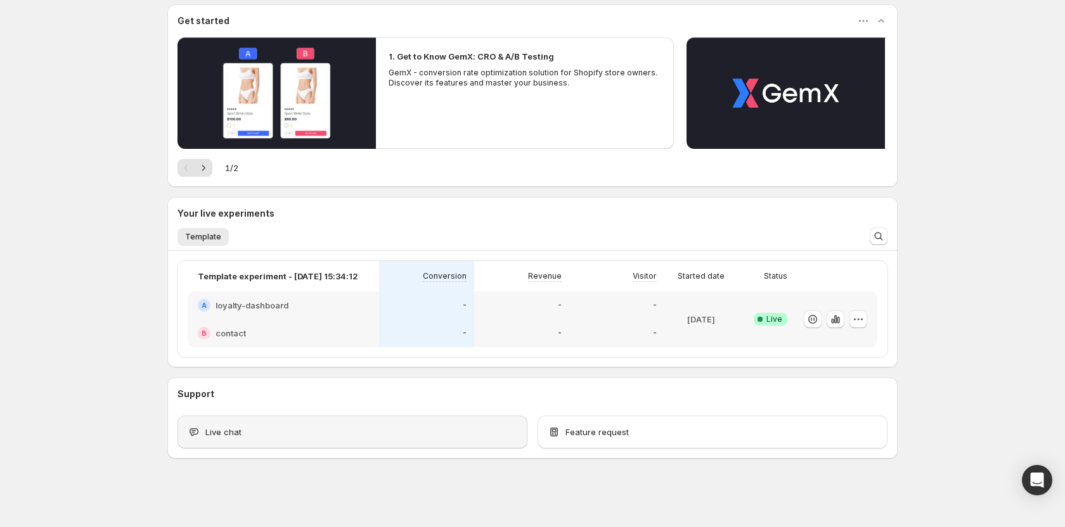
click at [499, 429] on div "Live chat" at bounding box center [352, 432] width 329 height 13
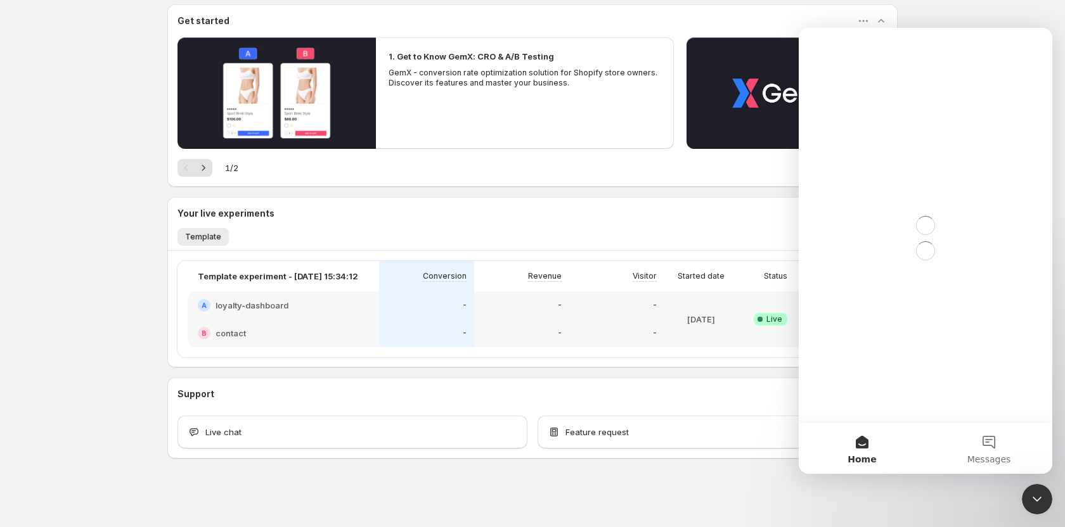
scroll to position [0, 0]
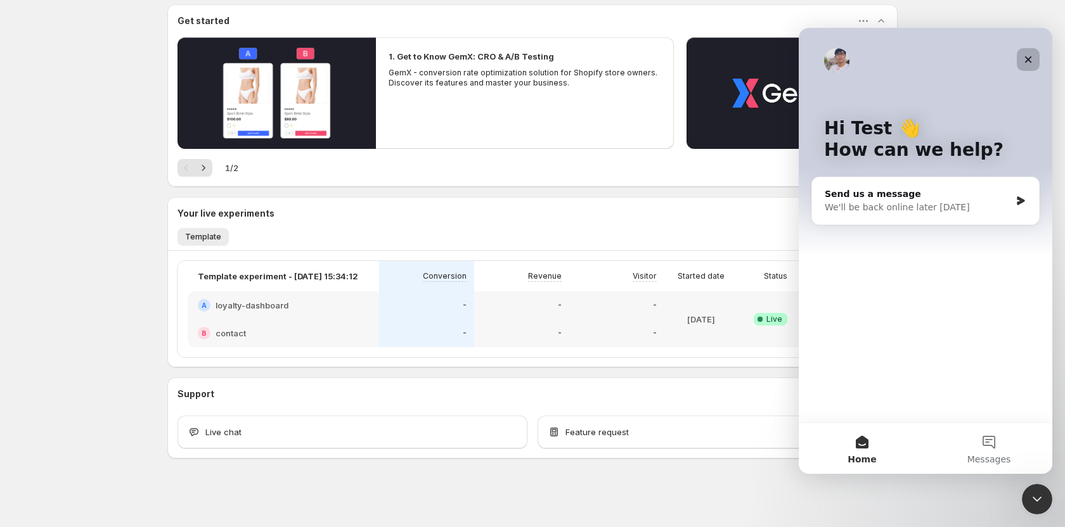
click at [1030, 54] on icon "Close" at bounding box center [1028, 59] width 10 height 10
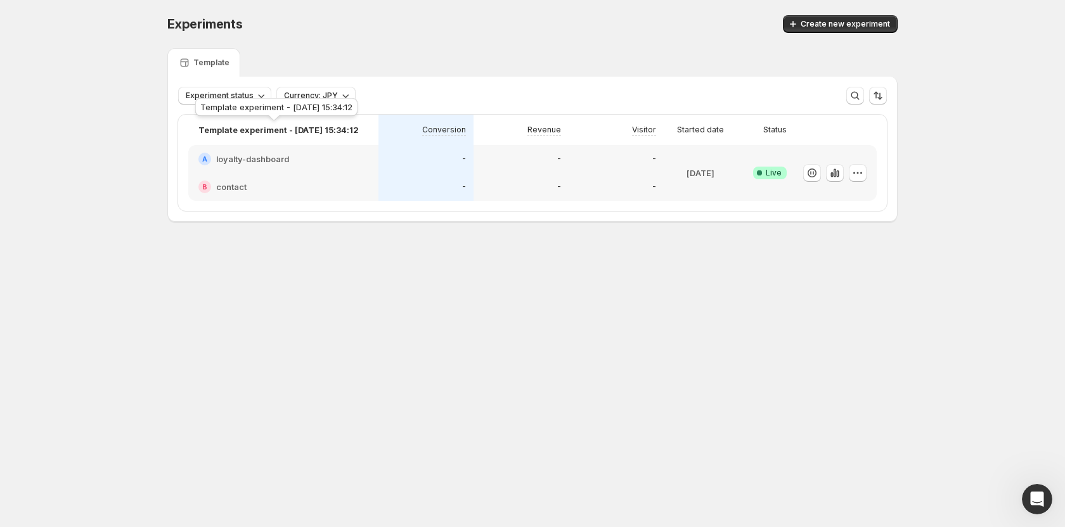
click at [223, 100] on div "Template experiment - [DATE] 15:34:12" at bounding box center [276, 110] width 167 height 28
click at [230, 94] on span "Experiment status" at bounding box center [220, 96] width 68 height 10
click at [198, 122] on p "Live" at bounding box center [206, 121] width 16 height 13
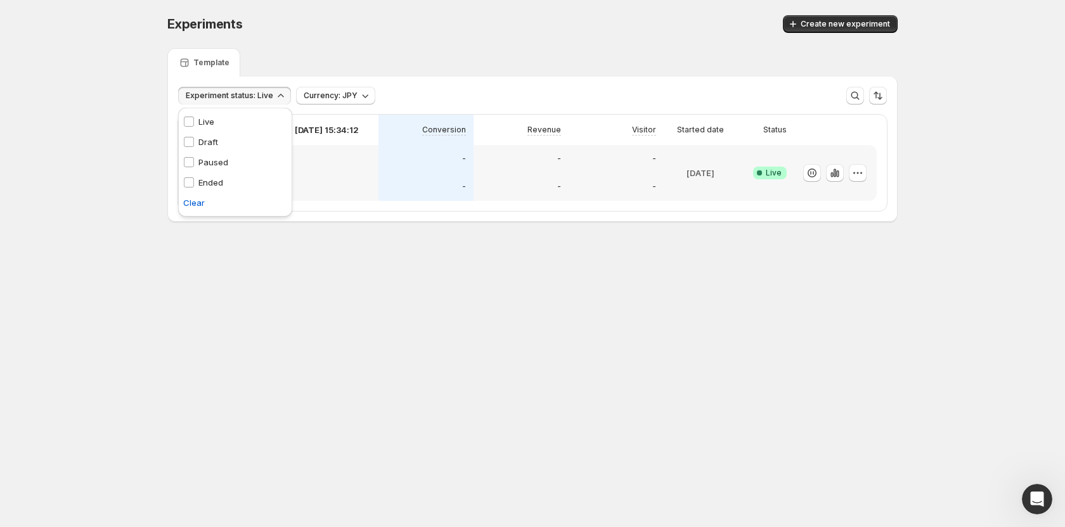
click at [293, 253] on div "Experiments. This page is ready Experiments Create new experiment Template Expe…" at bounding box center [532, 145] width 760 height 290
click at [826, 172] on button "button" at bounding box center [835, 173] width 18 height 18
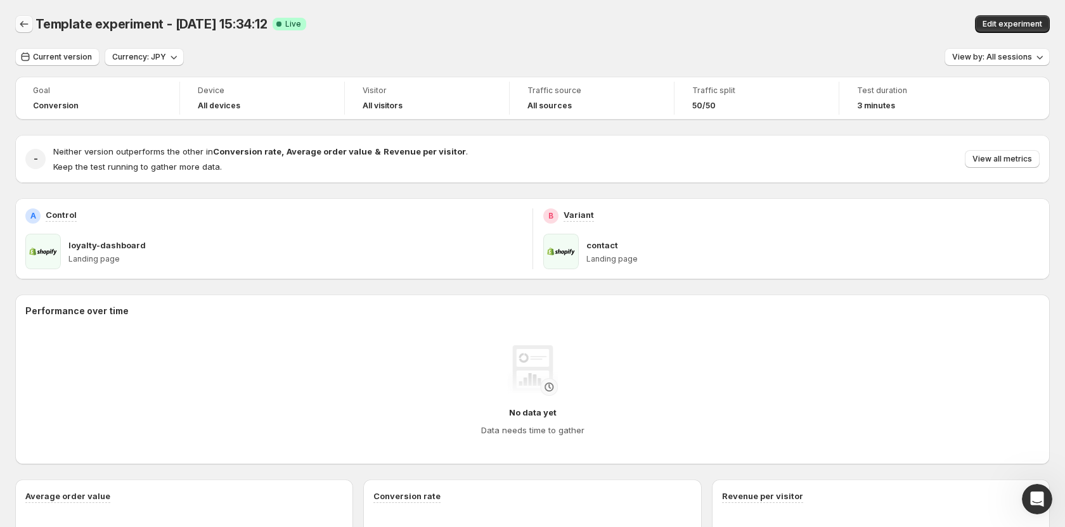
click at [27, 28] on icon "Back" at bounding box center [24, 24] width 13 height 13
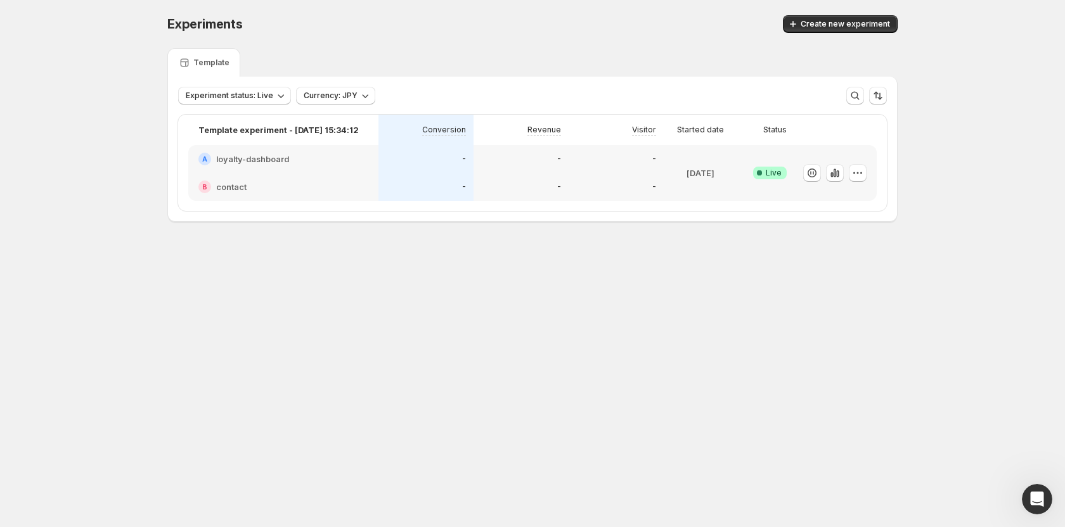
click at [27, 28] on div "Experiments. This page is ready Experiments Create new experiment Template Expe…" at bounding box center [532, 145] width 1065 height 290
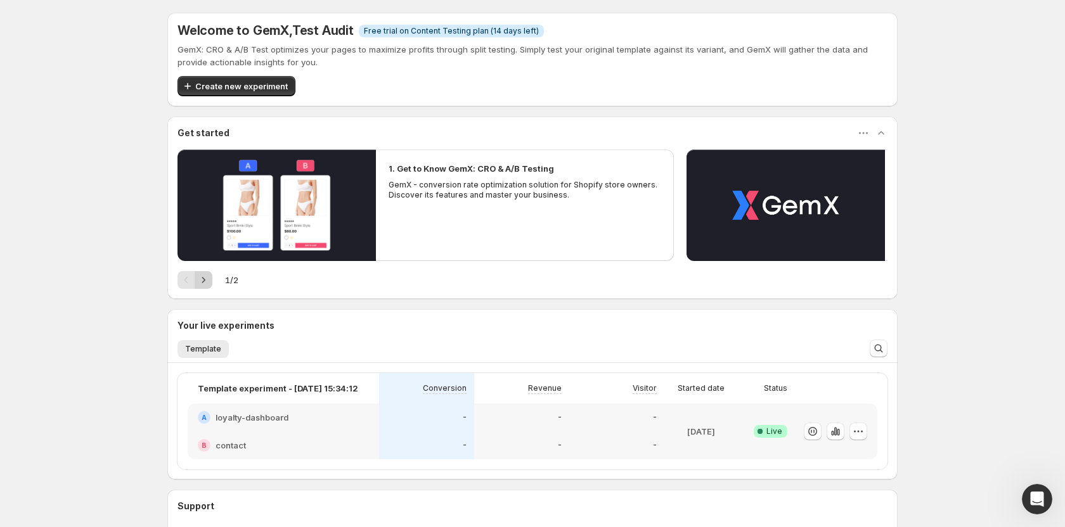
click at [209, 281] on icon "Next" at bounding box center [203, 280] width 13 height 13
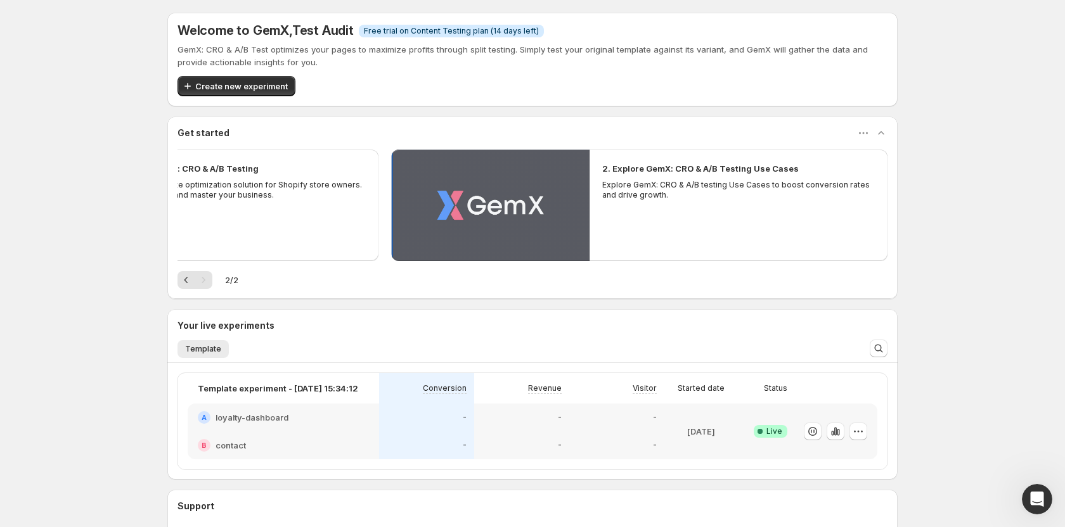
click at [551, 189] on button "Play video" at bounding box center [490, 206] width 198 height 112
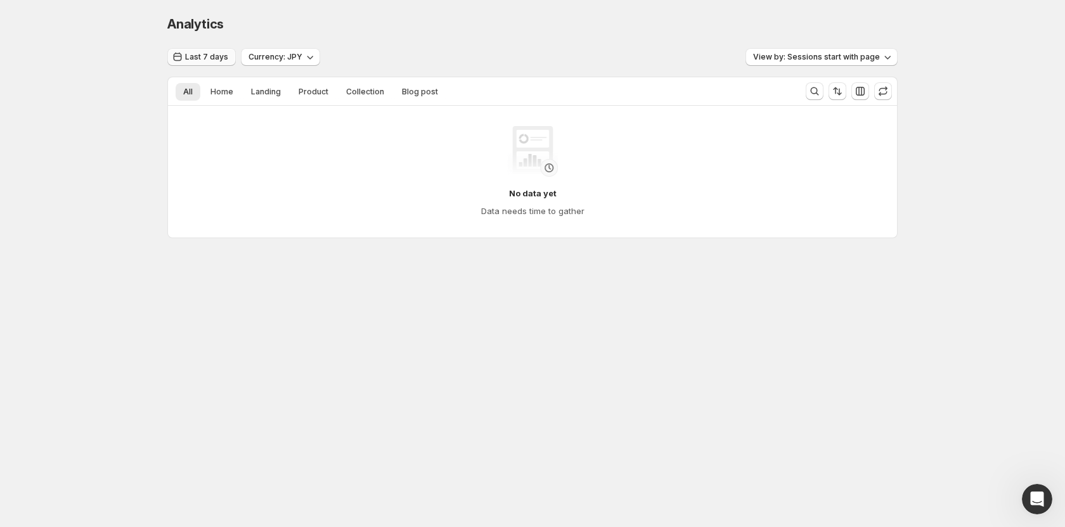
click at [212, 57] on span "Last 7 days" at bounding box center [206, 57] width 43 height 10
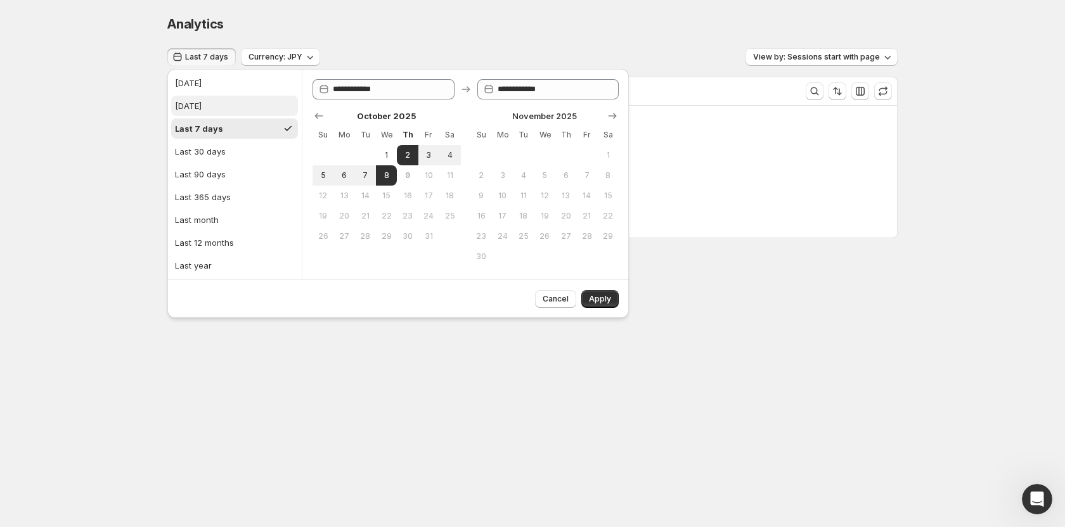
click at [197, 105] on div "Yesterday" at bounding box center [188, 105] width 27 height 13
type input "**********"
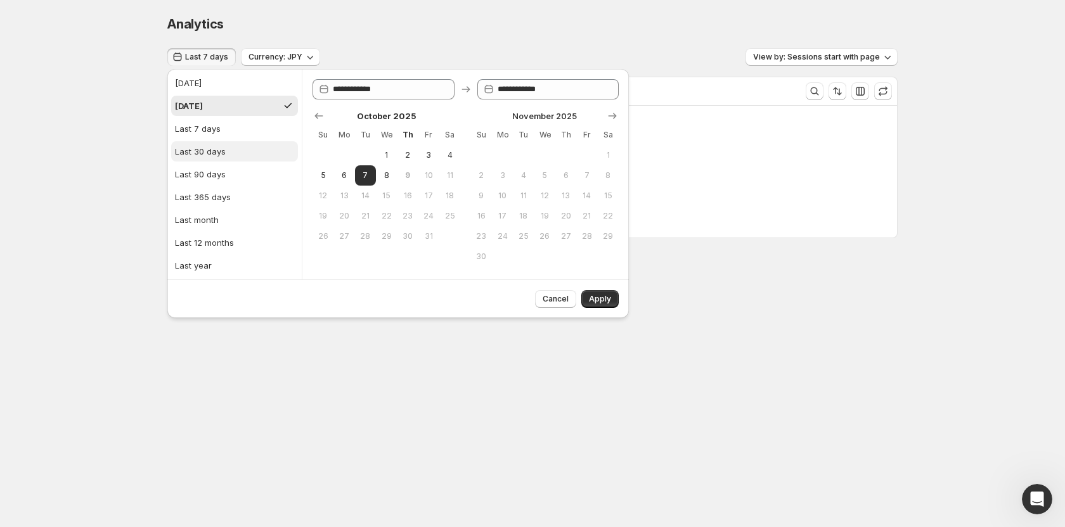
click at [212, 151] on div "Last 30 days" at bounding box center [200, 151] width 51 height 13
type input "**********"
drag, startPoint x: 604, startPoint y: 304, endPoint x: 591, endPoint y: 306, distance: 12.8
click at [603, 305] on button "Apply" at bounding box center [599, 299] width 37 height 18
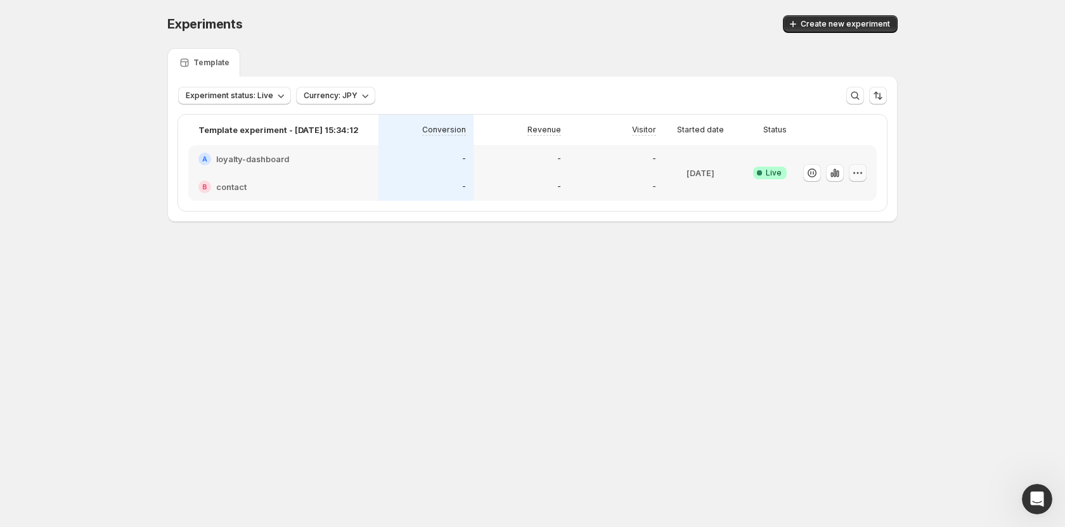
click at [855, 175] on icon "button" at bounding box center [857, 173] width 13 height 13
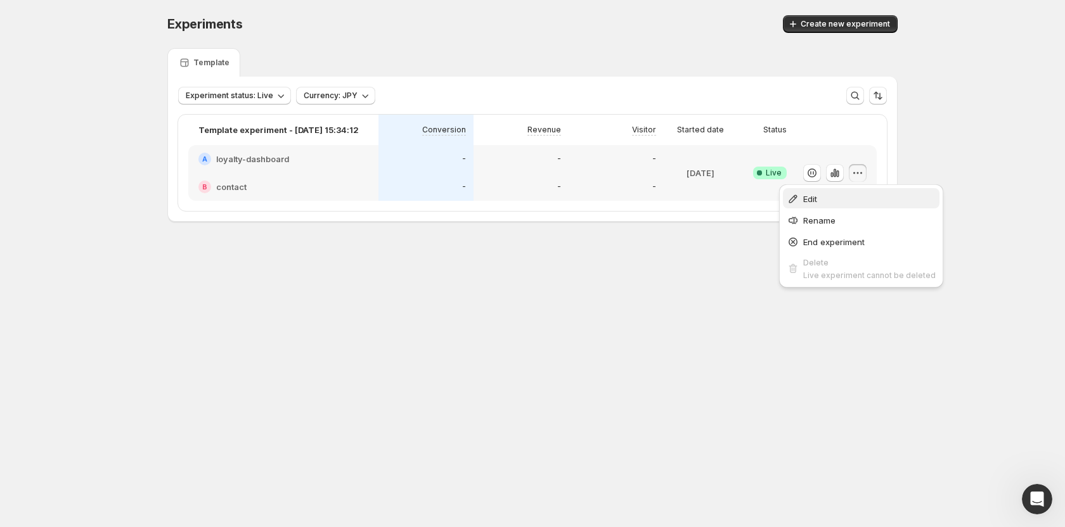
click at [819, 195] on span "Edit" at bounding box center [869, 199] width 132 height 13
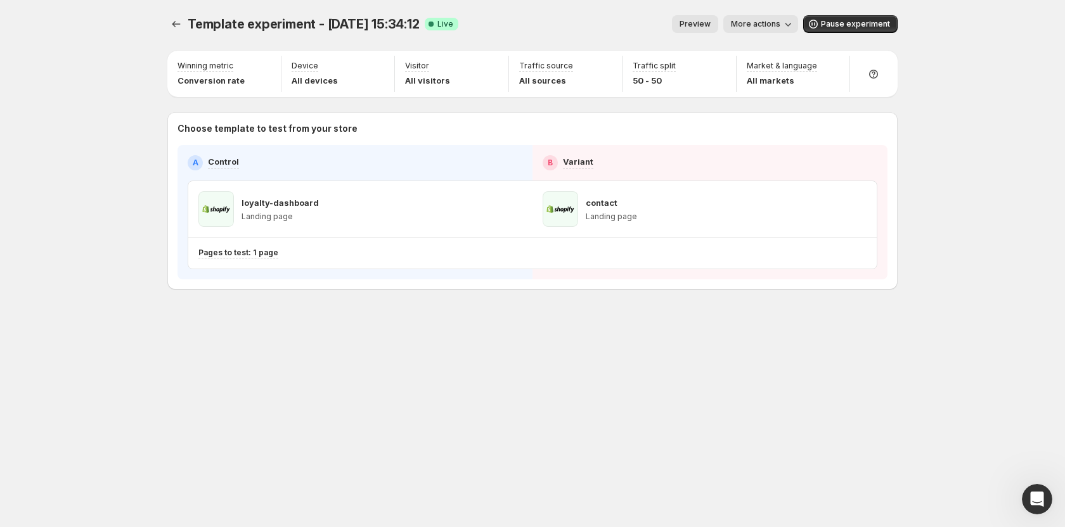
click at [788, 23] on icon "button" at bounding box center [787, 24] width 13 height 13
click at [776, 46] on span "View analytic" at bounding box center [778, 51] width 53 height 10
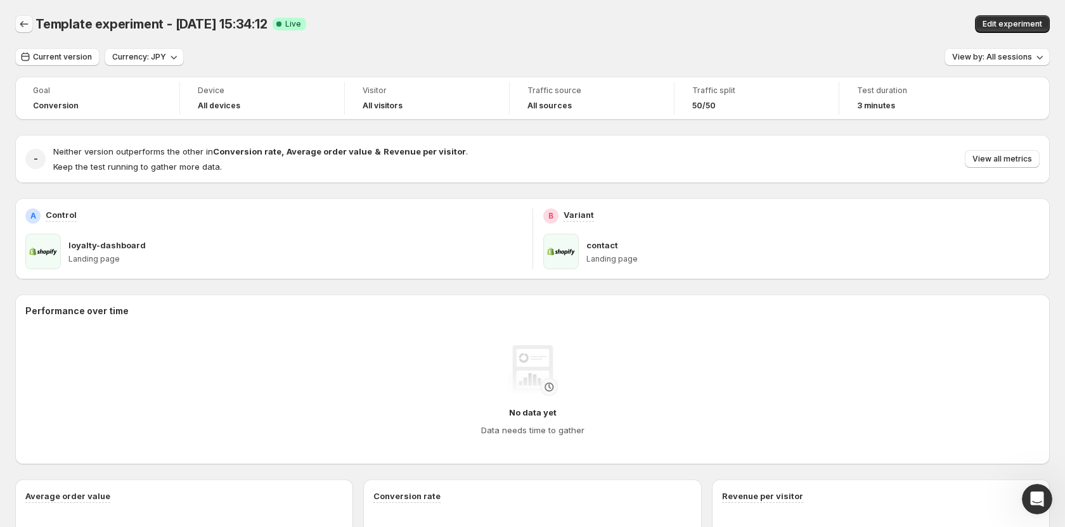
click at [22, 20] on icon "Back" at bounding box center [24, 24] width 13 height 13
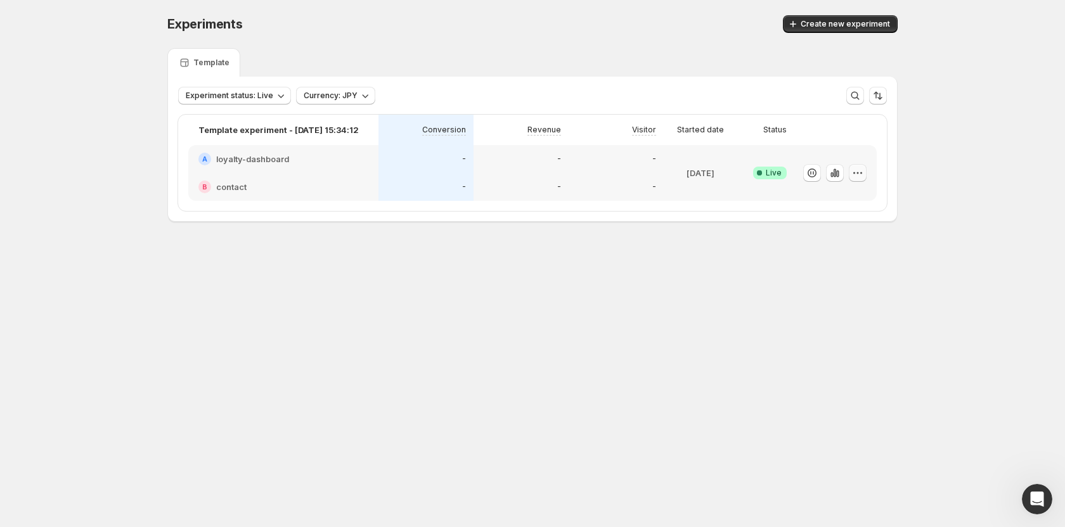
click at [856, 173] on icon "button" at bounding box center [857, 173] width 13 height 13
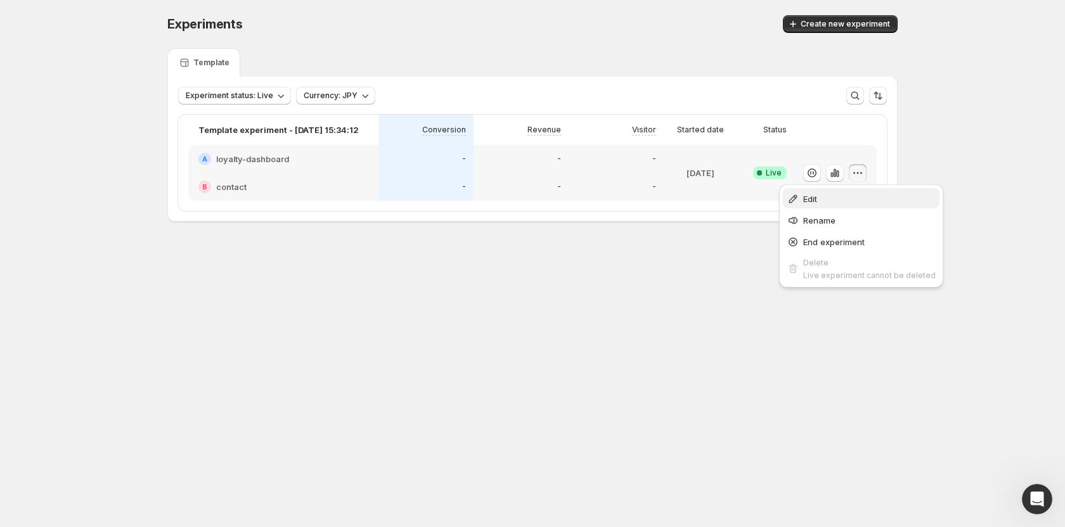
click at [827, 199] on span "Edit" at bounding box center [869, 199] width 132 height 13
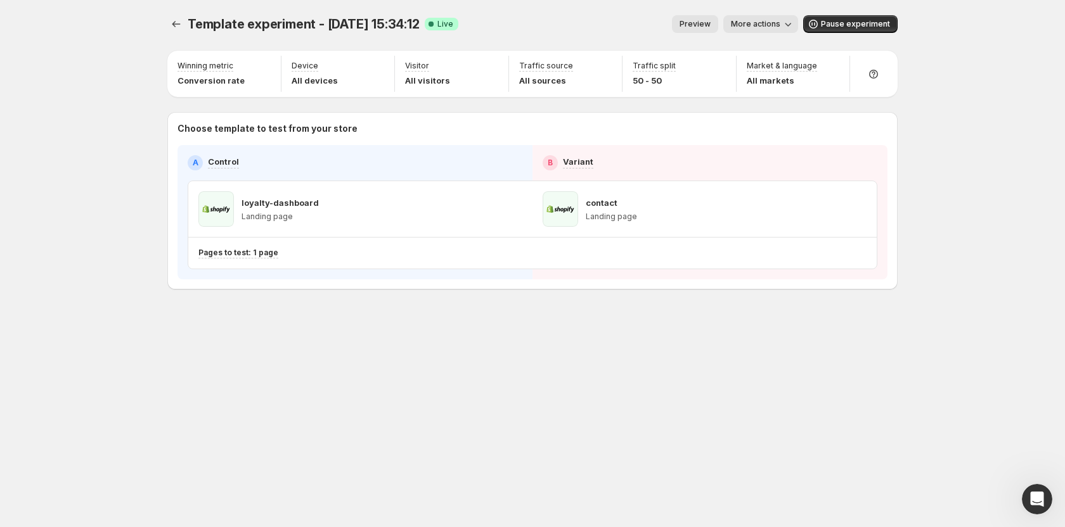
click at [685, 23] on button "Preview" at bounding box center [695, 24] width 46 height 18
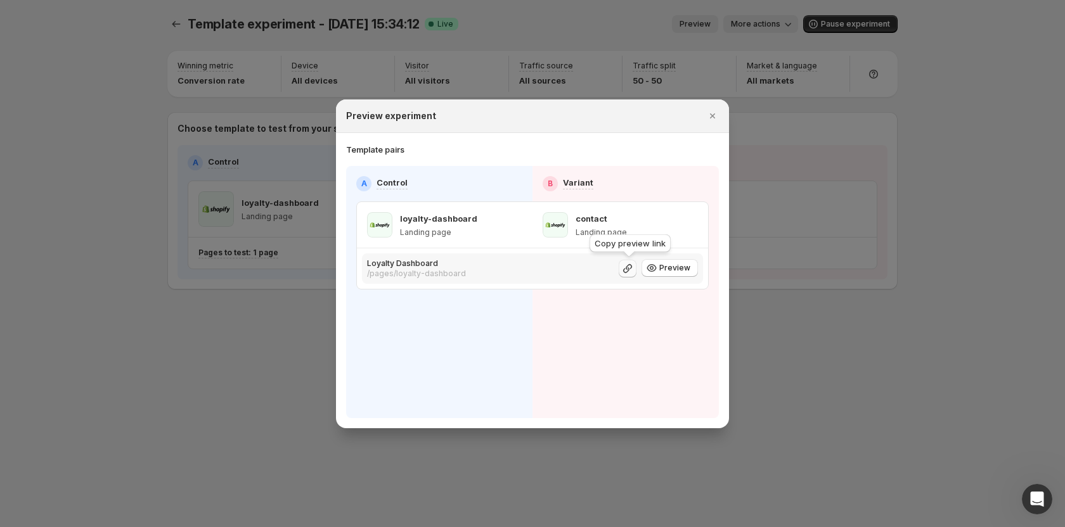
click at [631, 271] on icon ":ri9:" at bounding box center [627, 268] width 13 height 13
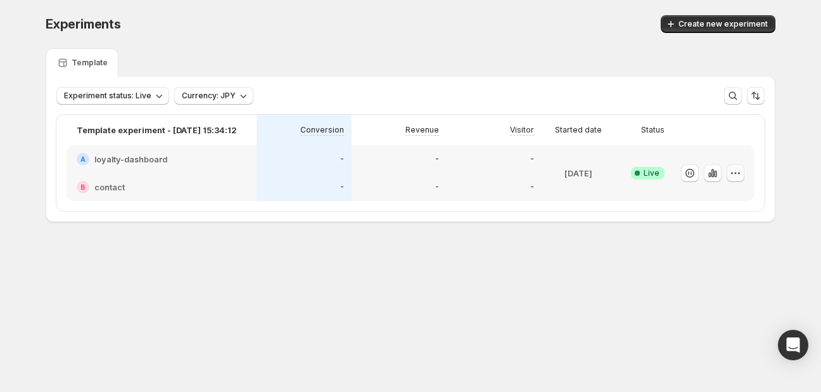
click at [741, 172] on icon "button" at bounding box center [735, 173] width 13 height 13
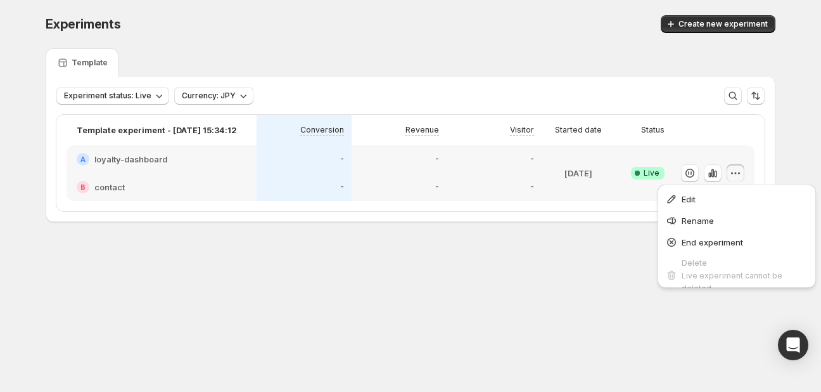
click at [594, 226] on div "Experiments. This page is ready Experiments Create new experiment Template Expe…" at bounding box center [410, 145] width 760 height 290
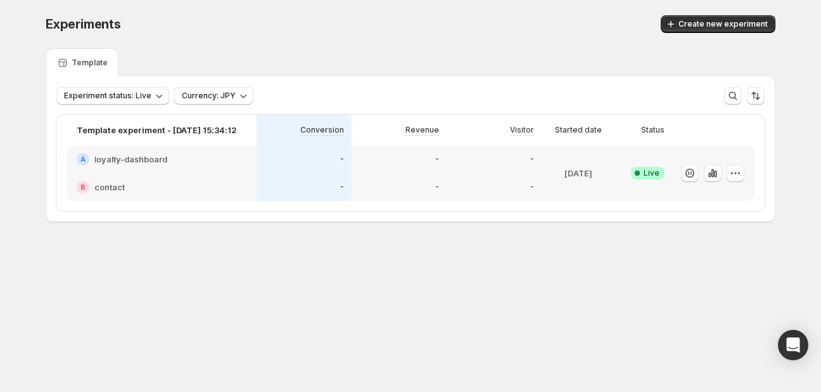
click at [696, 176] on button "button" at bounding box center [690, 173] width 18 height 18
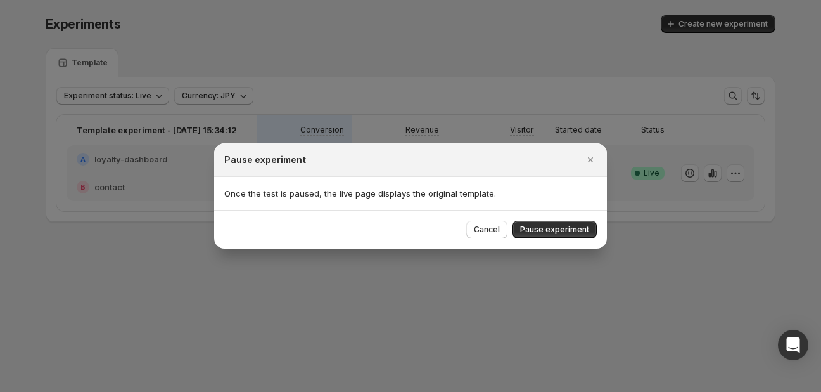
drag, startPoint x: 573, startPoint y: 232, endPoint x: 581, endPoint y: 226, distance: 9.5
click at [572, 232] on span "Pause experiment" at bounding box center [554, 229] width 69 height 10
